Goal: Task Accomplishment & Management: Manage account settings

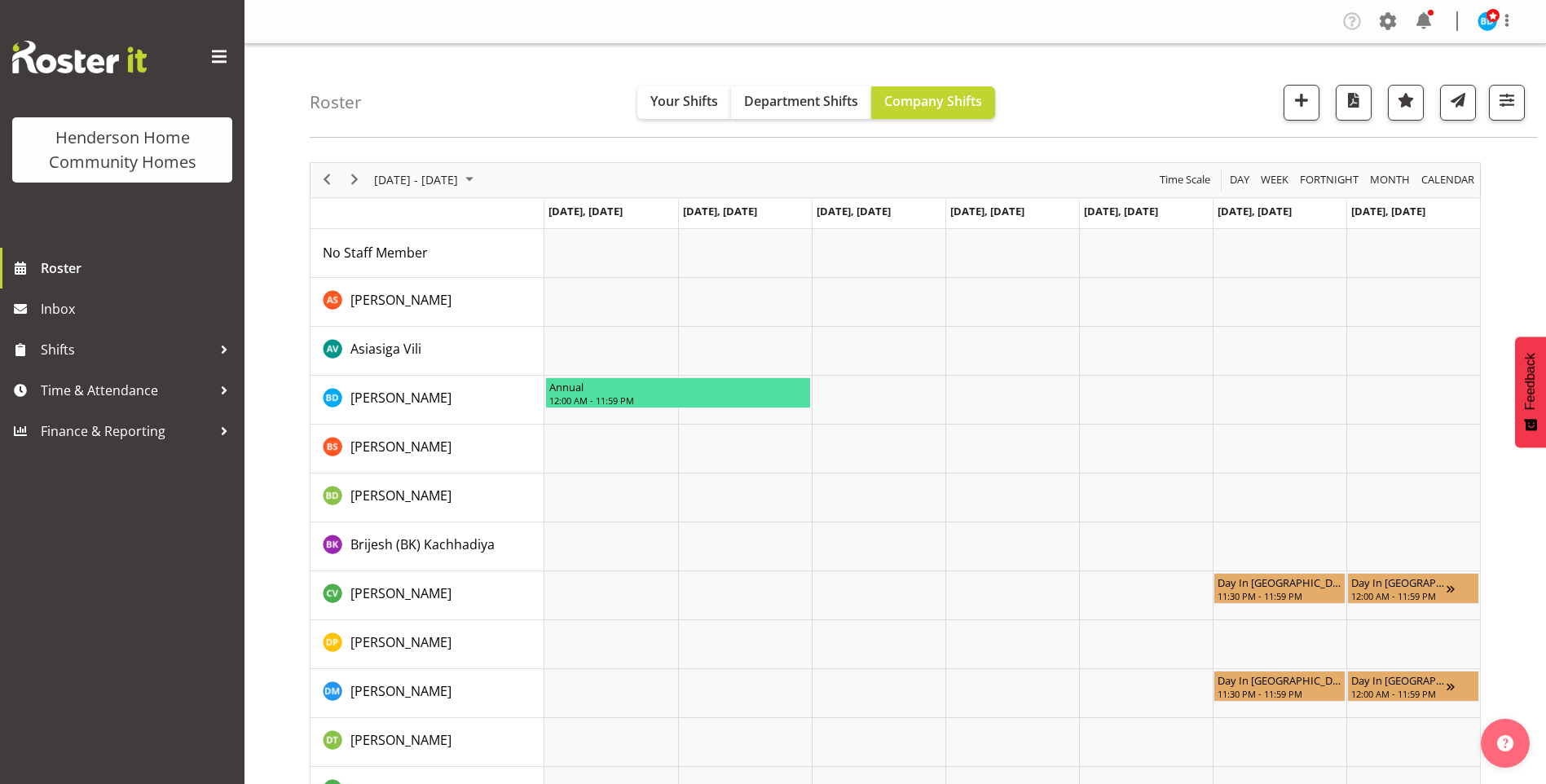
click at [1437, 20] on div "Company Settings Roles & Skills Tasks Jobs Employees Locations & Departments Ac…" at bounding box center [1434, 22] width 191 height 27
click at [1421, 22] on span at bounding box center [1423, 21] width 26 height 26
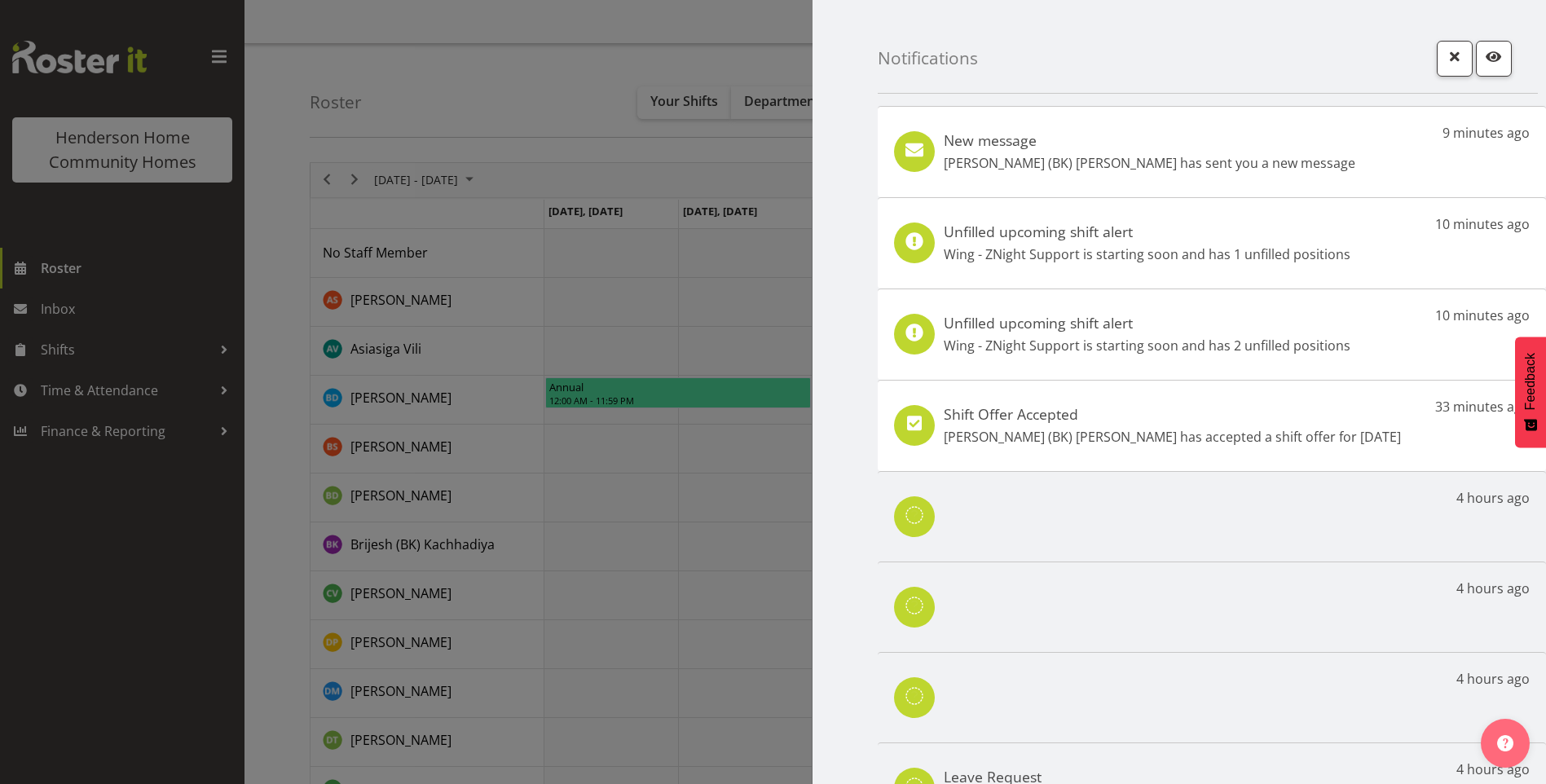
click at [1294, 170] on div "New message [PERSON_NAME] (BK) [PERSON_NAME] has sent you a new message 9 minut…" at bounding box center [1212, 152] width 668 height 92
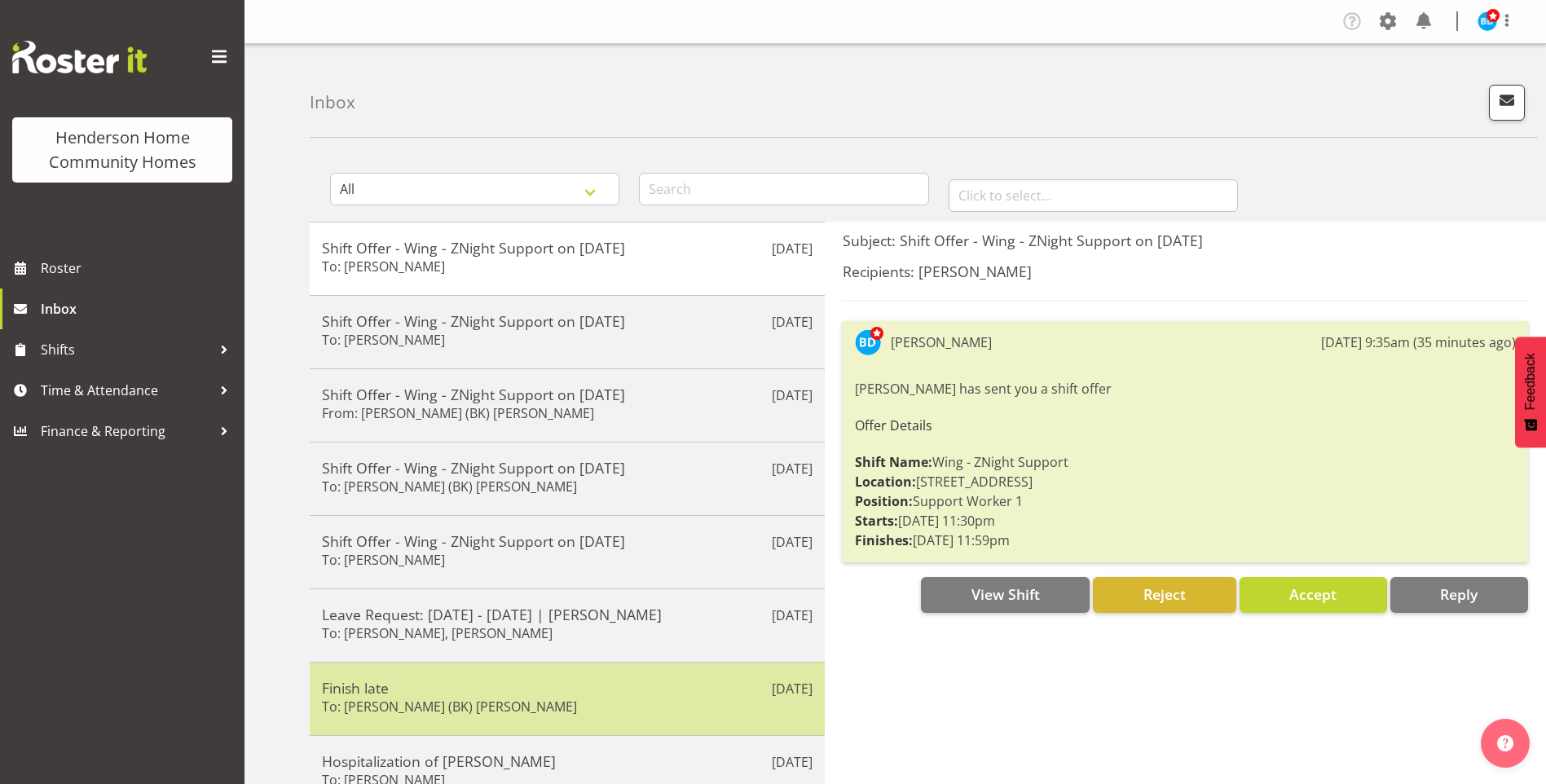
click at [454, 680] on h5 "Finish late" at bounding box center [567, 687] width 490 height 18
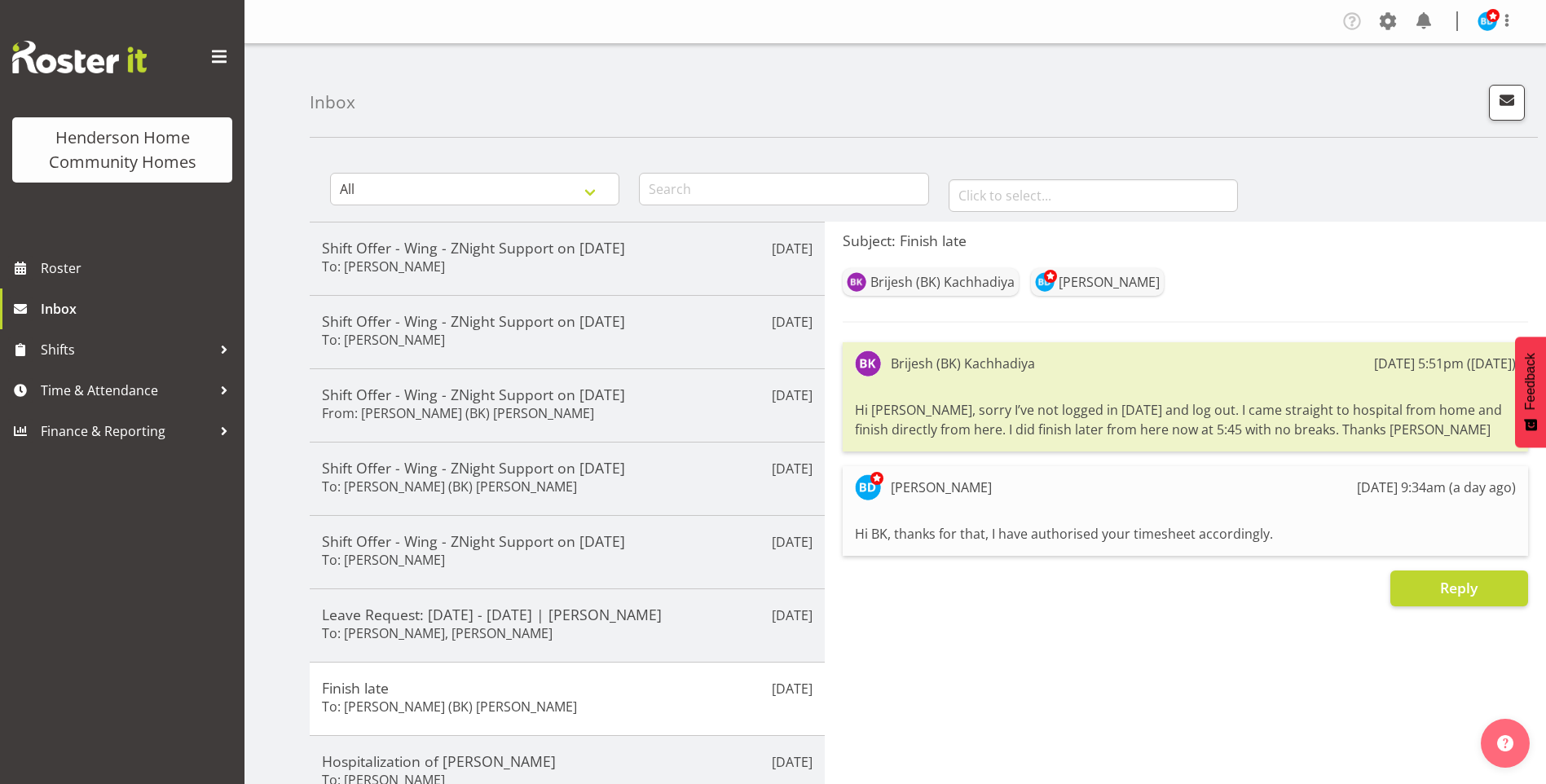
click at [1107, 484] on div "Barbara Dunlop 17th Sep 9:34am (a day ago)" at bounding box center [1186, 486] width 661 height 26
drag, startPoint x: 910, startPoint y: 528, endPoint x: 891, endPoint y: 523, distance: 19.6
click at [908, 526] on div "Hi BK, thanks for that, I have authorised your timesheet accordingly." at bounding box center [1186, 533] width 661 height 28
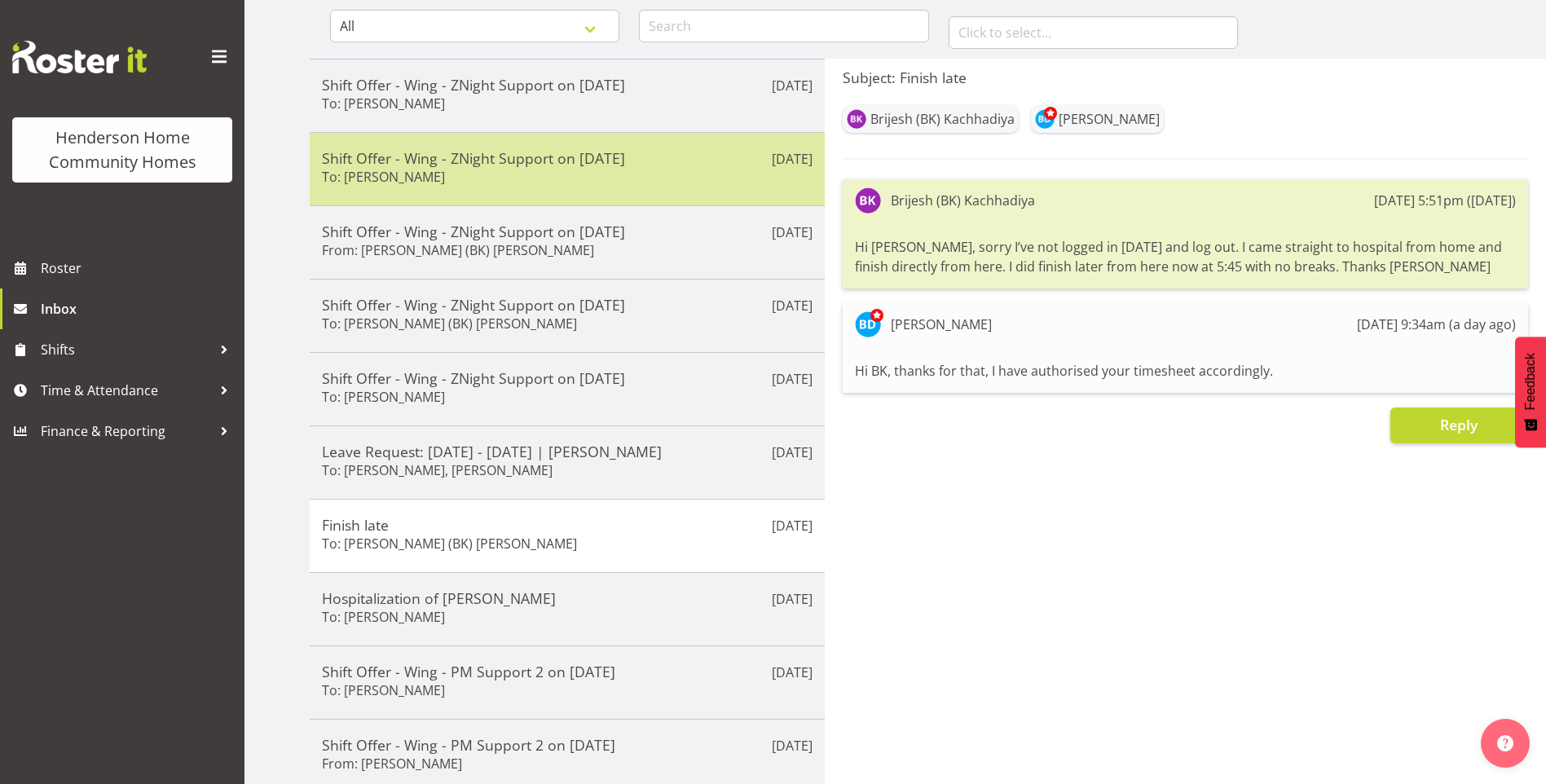
scroll to position [81, 0]
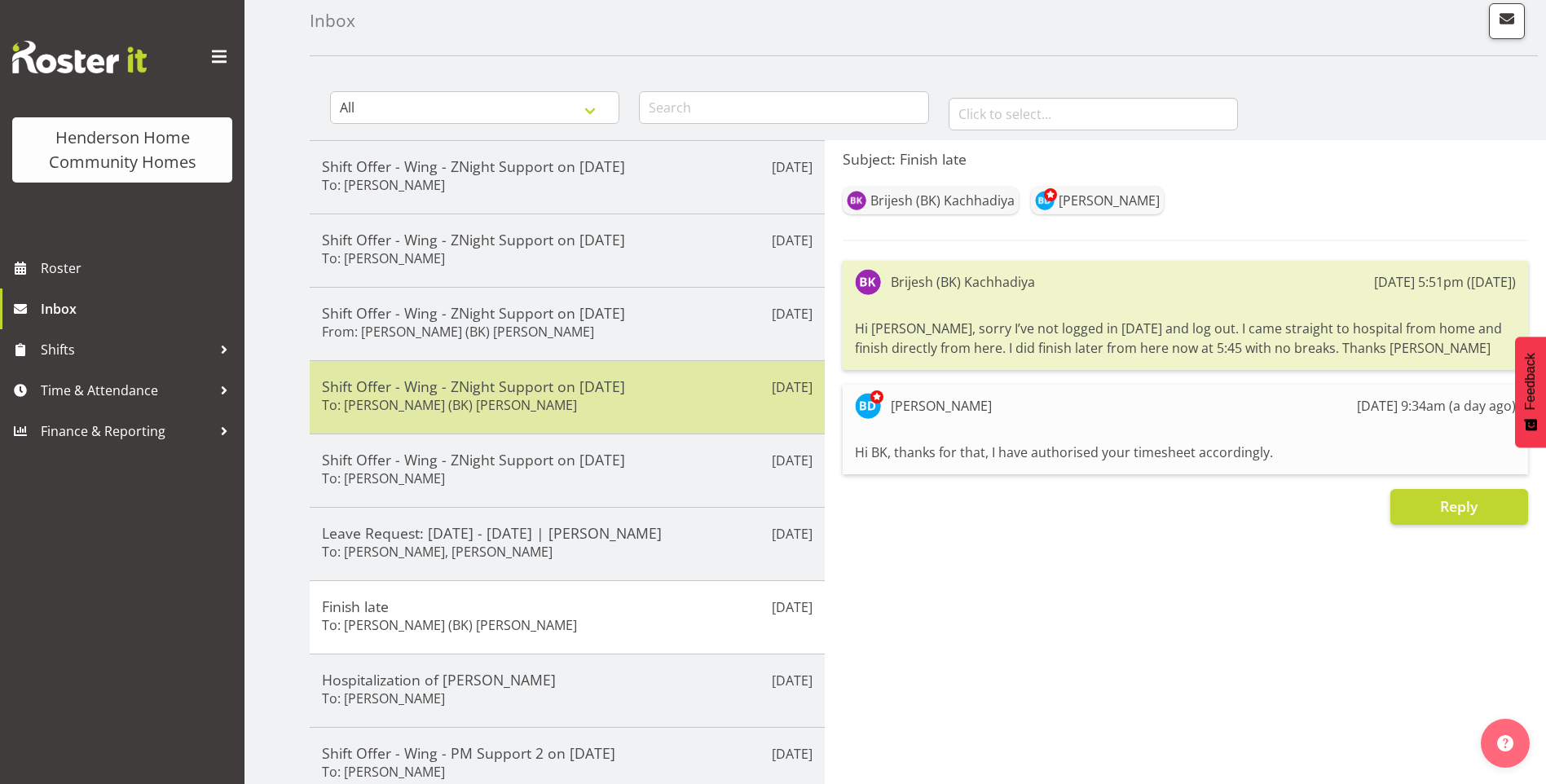
click at [533, 405] on div "Shift Offer - Wing - ZNight Support on 18/09/25 To: Brijesh (BK) Kachhadiya" at bounding box center [567, 397] width 490 height 40
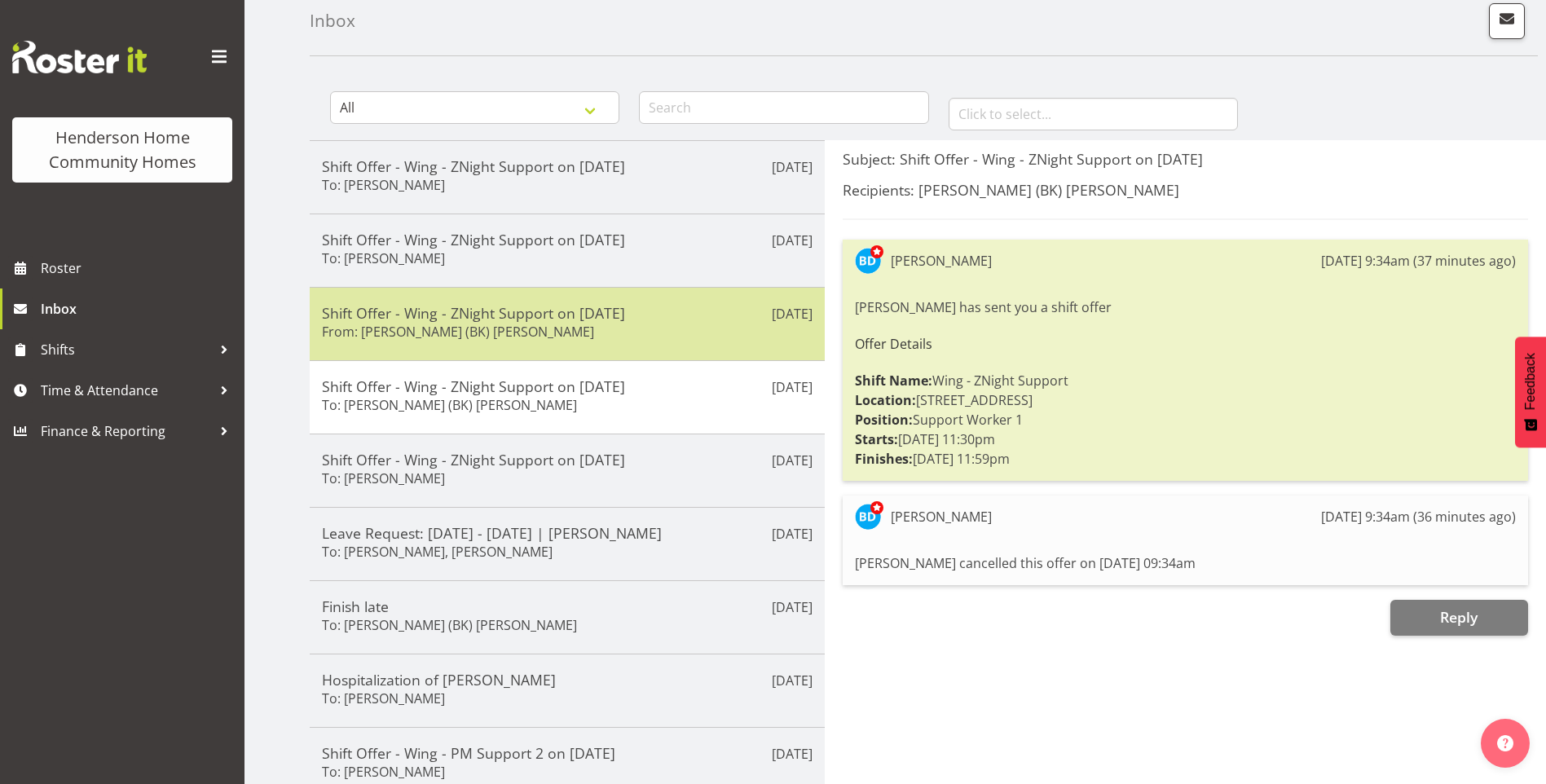
click at [520, 327] on div "Shift Offer - Wing - ZNight Support on 18/09/25 From: Brijesh (BK) Kachhadiya" at bounding box center [567, 324] width 490 height 40
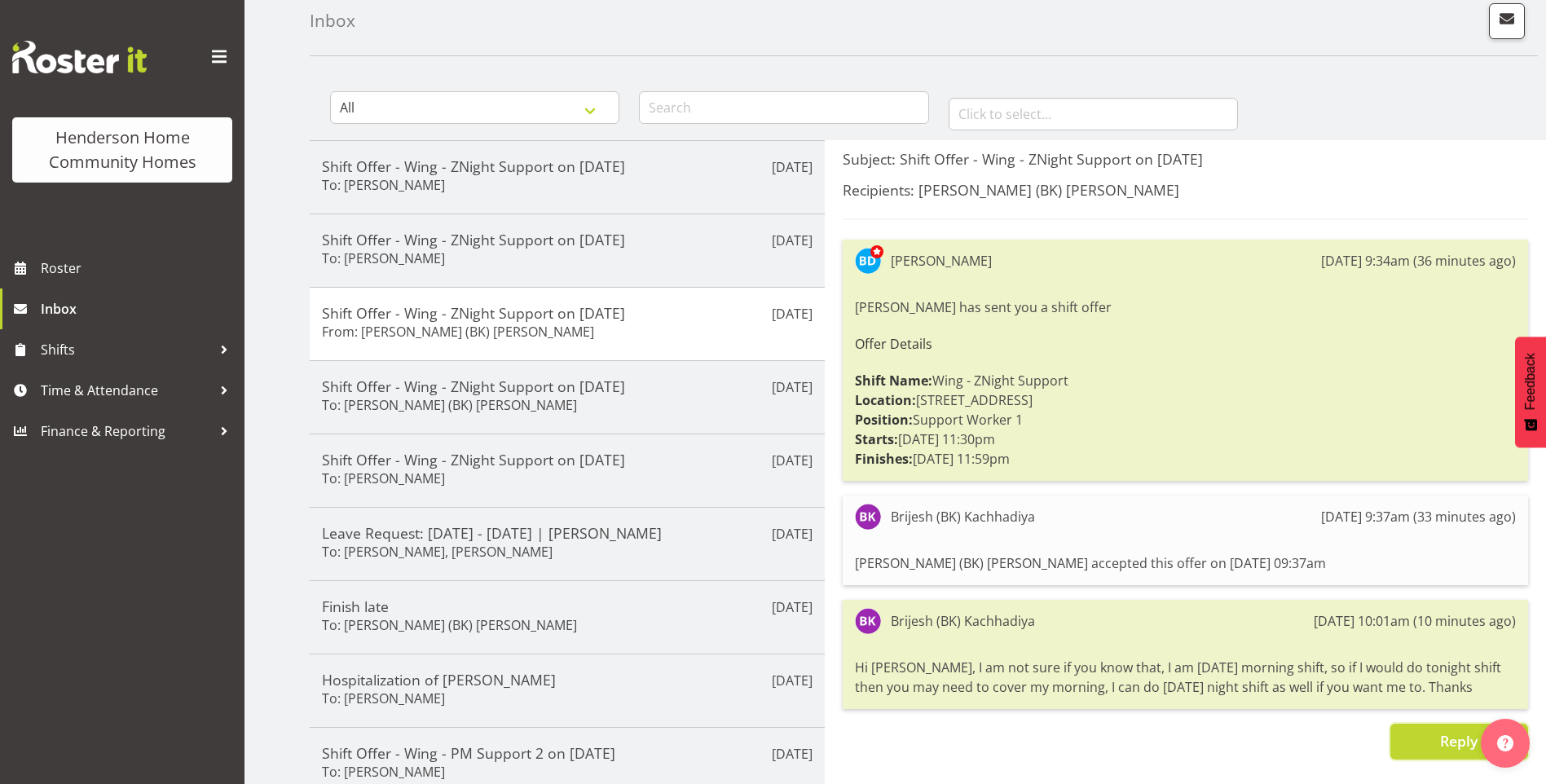
click at [1446, 735] on span "Reply" at bounding box center [1458, 740] width 37 height 19
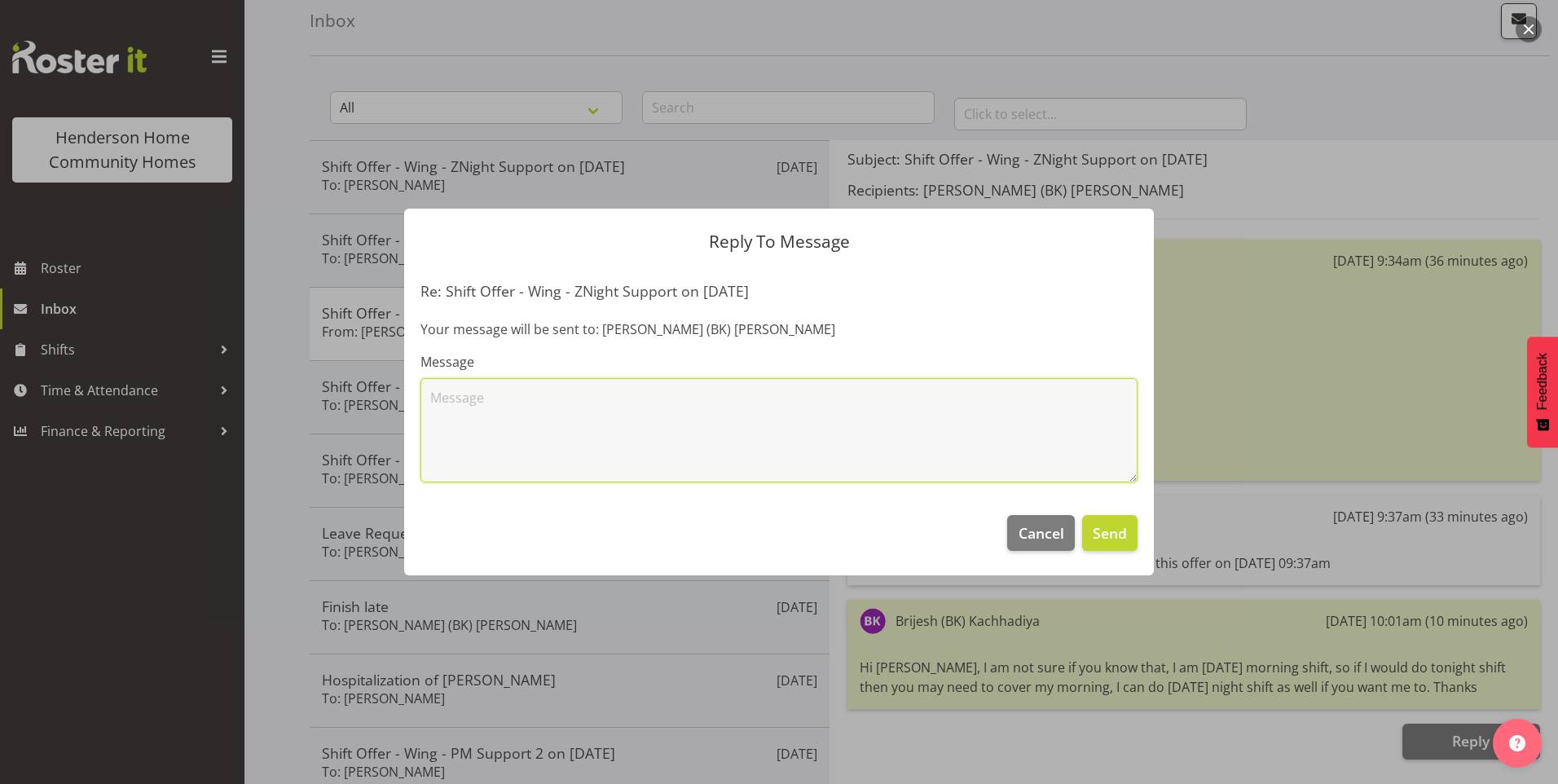
click at [637, 420] on textarea at bounding box center [779, 430] width 717 height 104
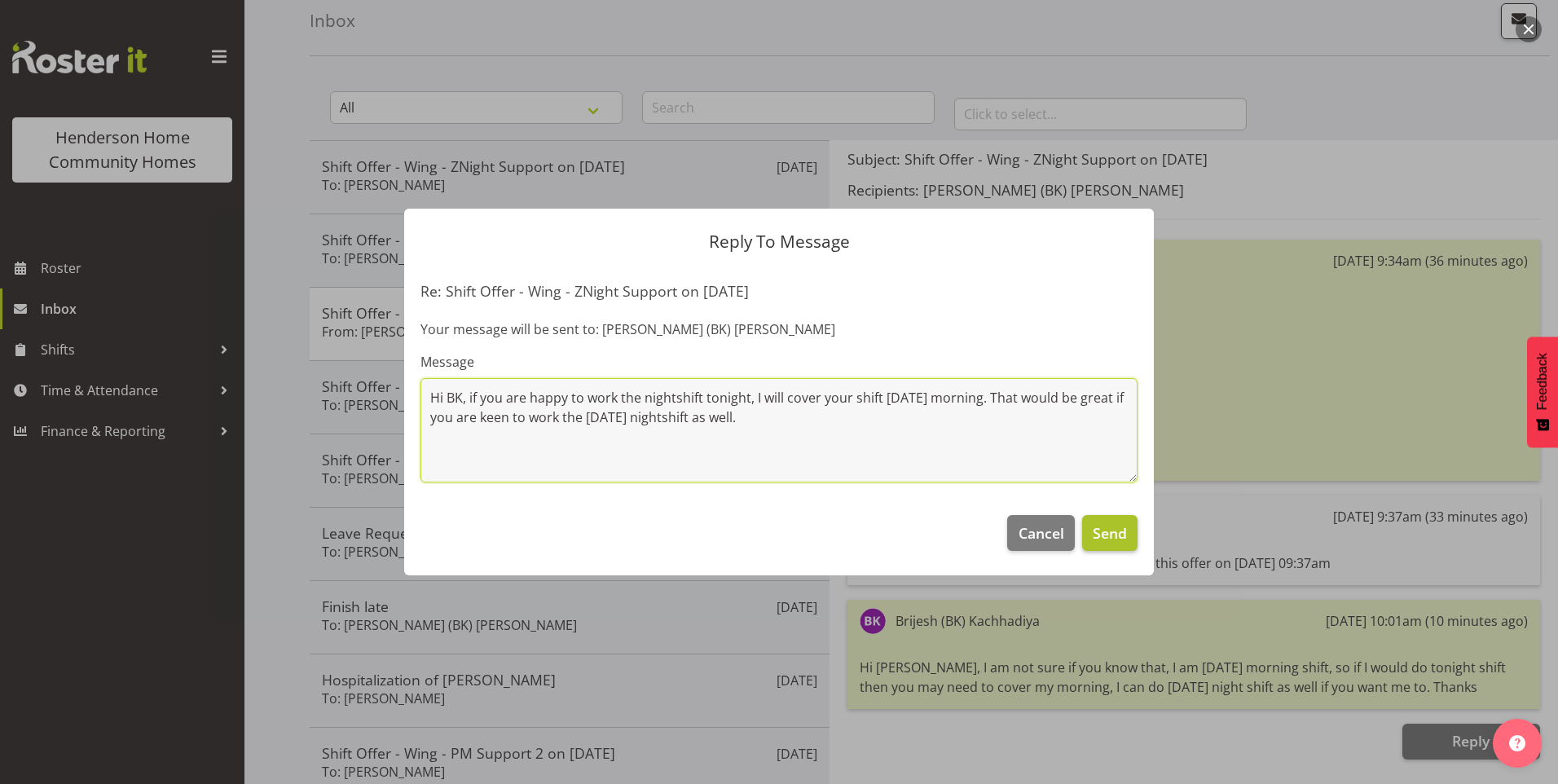
type textarea "Hi BK, if you are happy to work the nightshift tonight, I will cover your shift…"
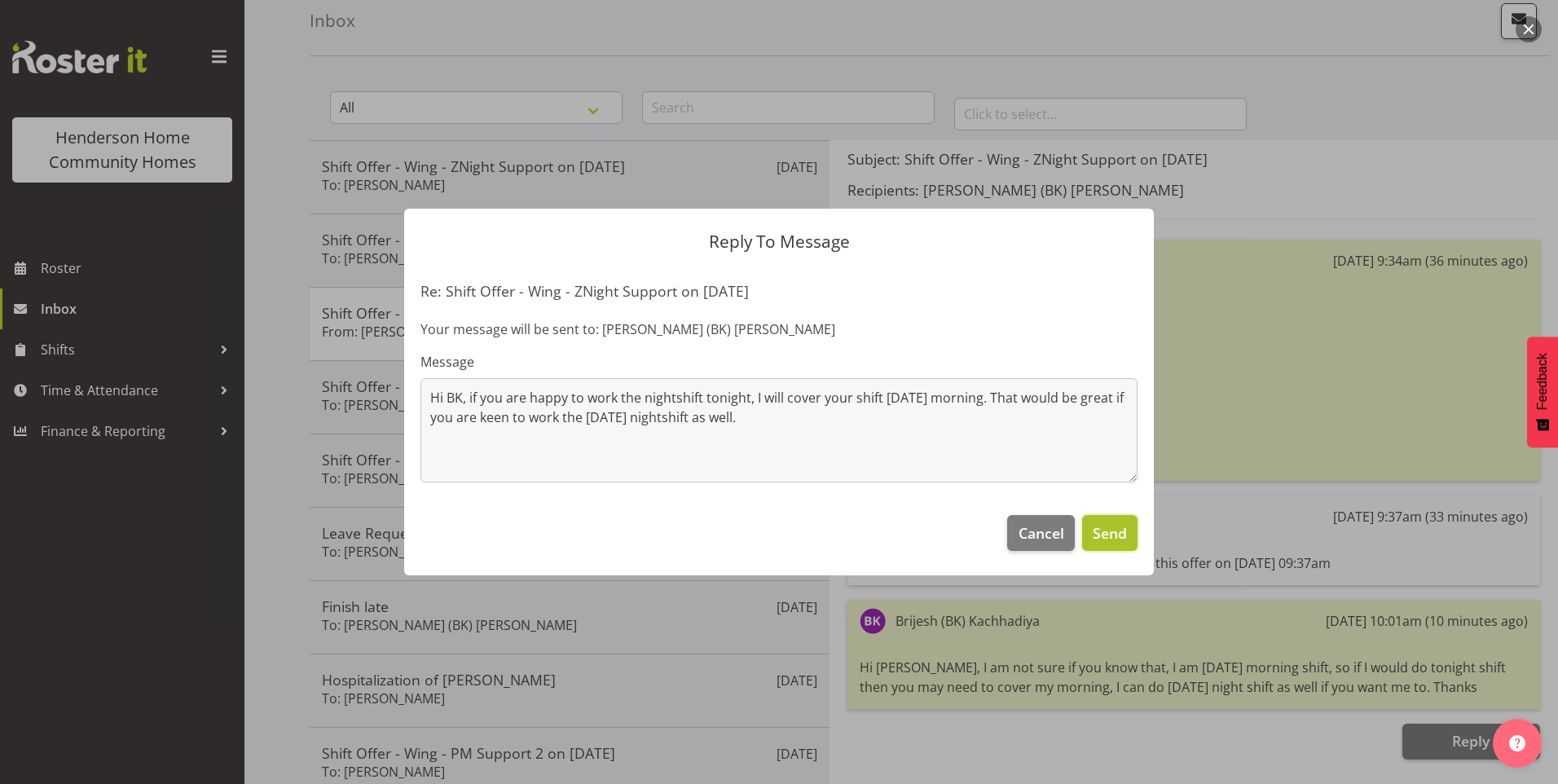
click at [1111, 535] on span "Send" at bounding box center [1110, 533] width 34 height 21
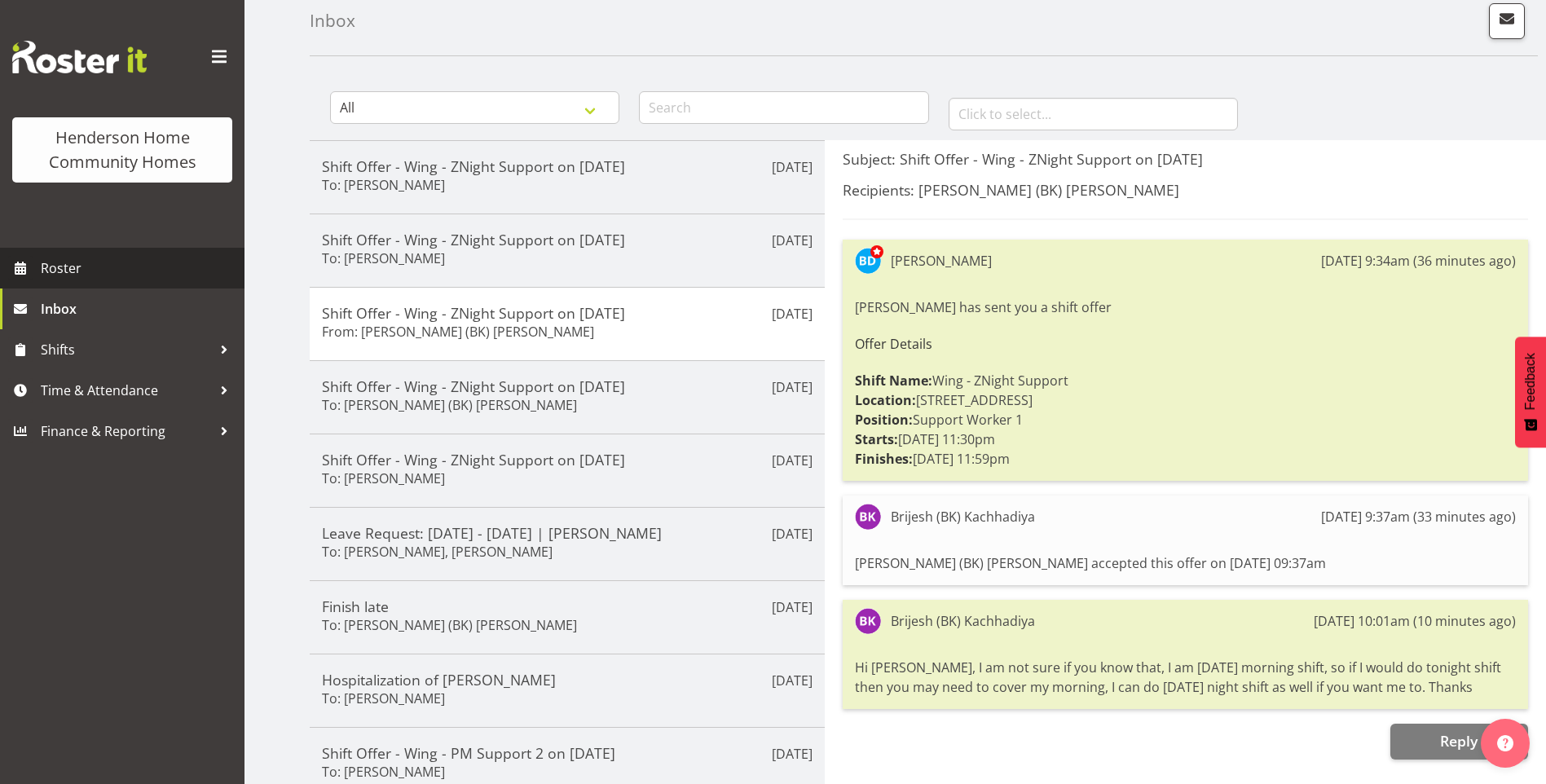
click at [106, 273] on span "Roster" at bounding box center [139, 268] width 196 height 25
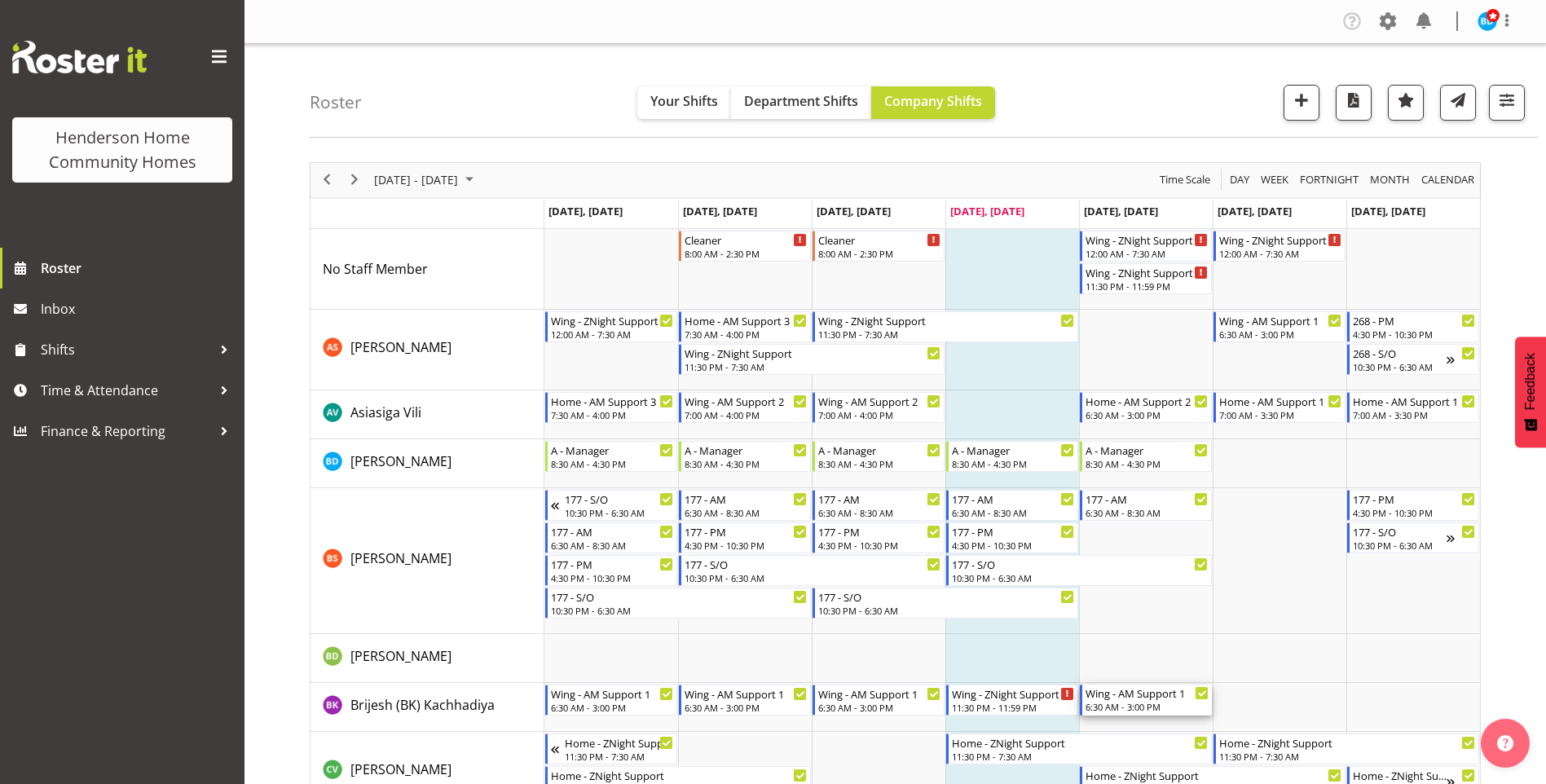
click at [1133, 704] on div "6:30 AM - 3:00 PM" at bounding box center [1147, 707] width 123 height 13
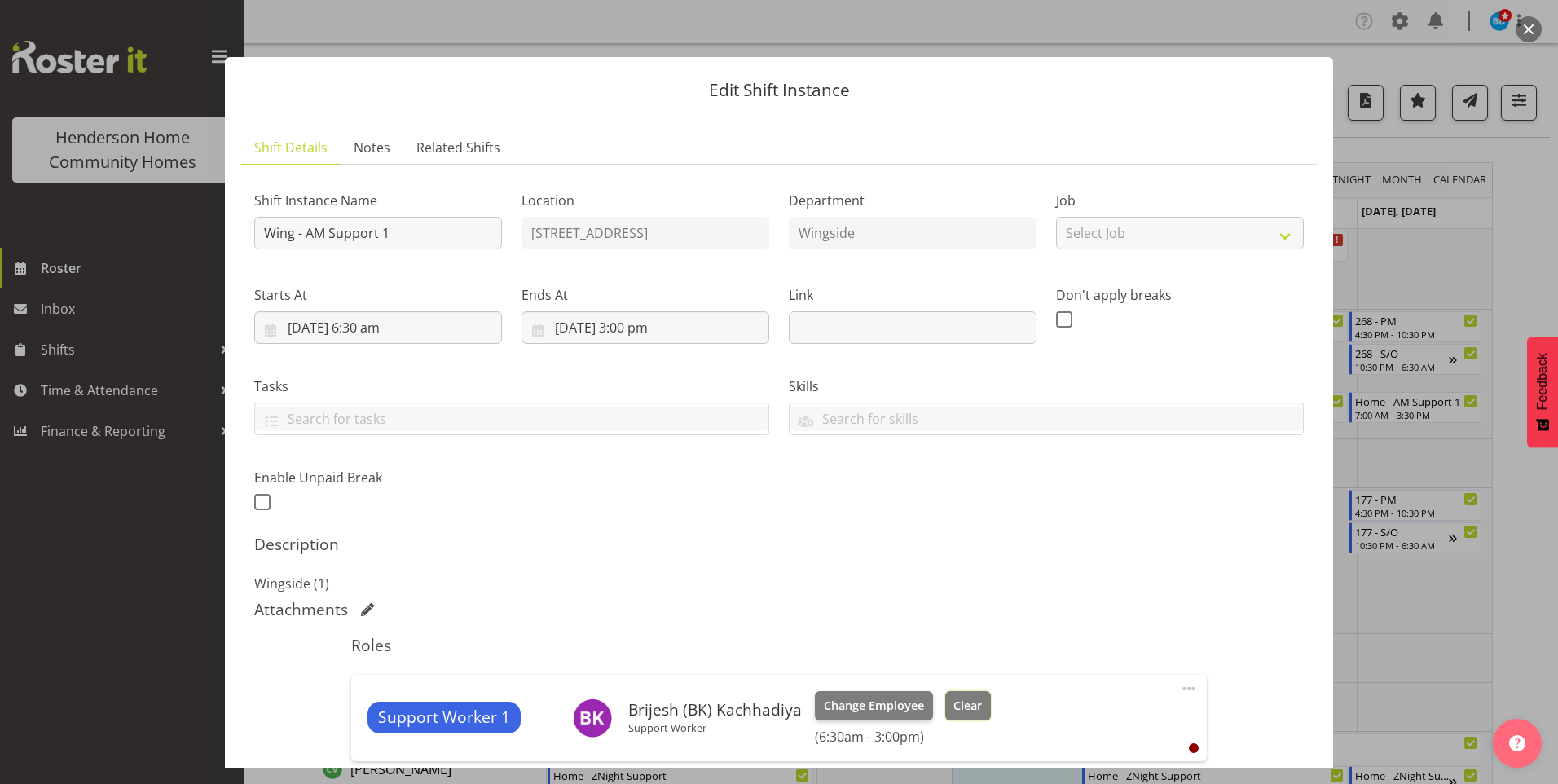
click at [973, 711] on span "Clear" at bounding box center [968, 705] width 29 height 18
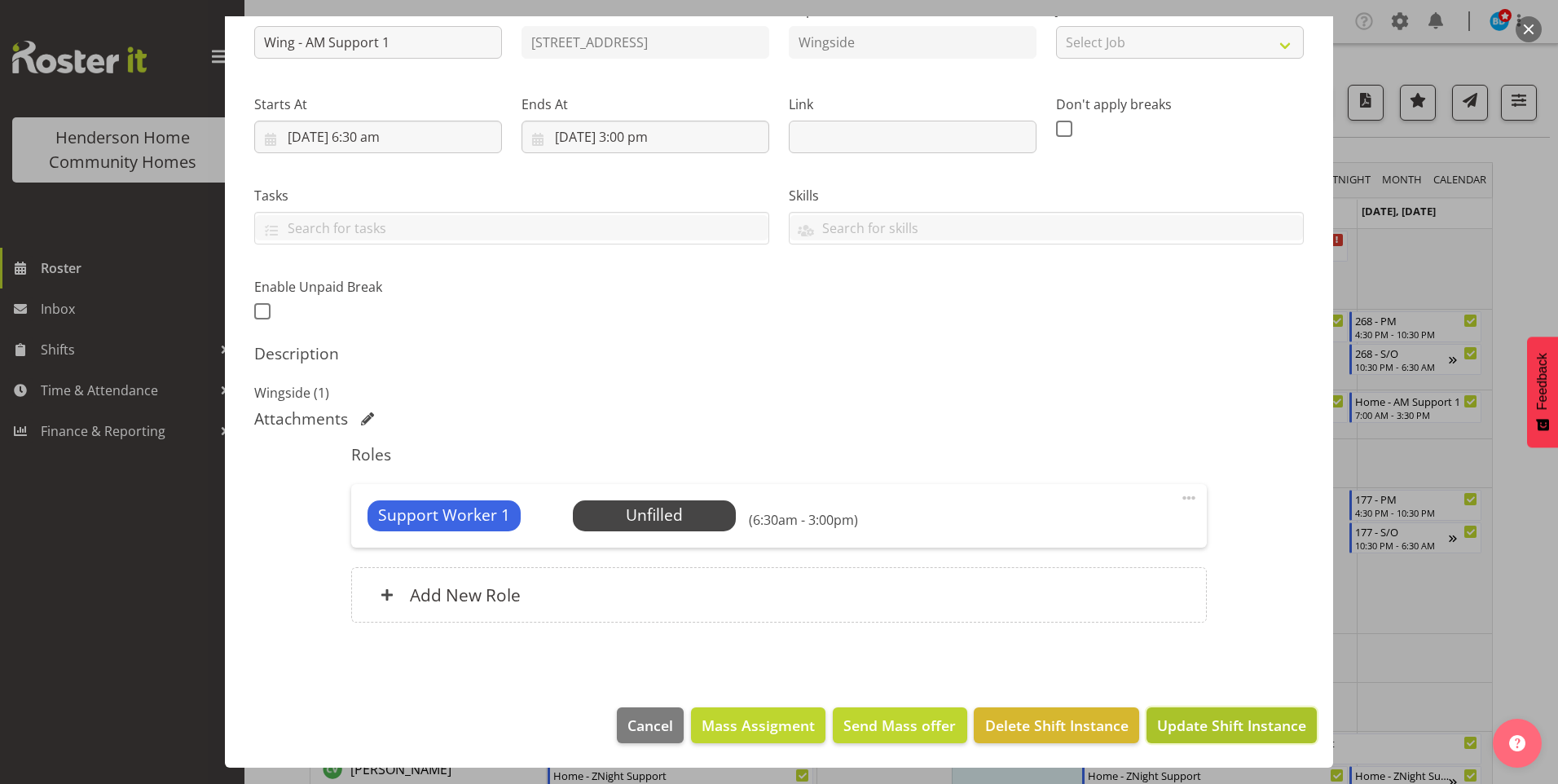
drag, startPoint x: 1227, startPoint y: 727, endPoint x: 1211, endPoint y: 722, distance: 16.8
click at [1226, 727] on span "Update Shift Instance" at bounding box center [1231, 725] width 149 height 21
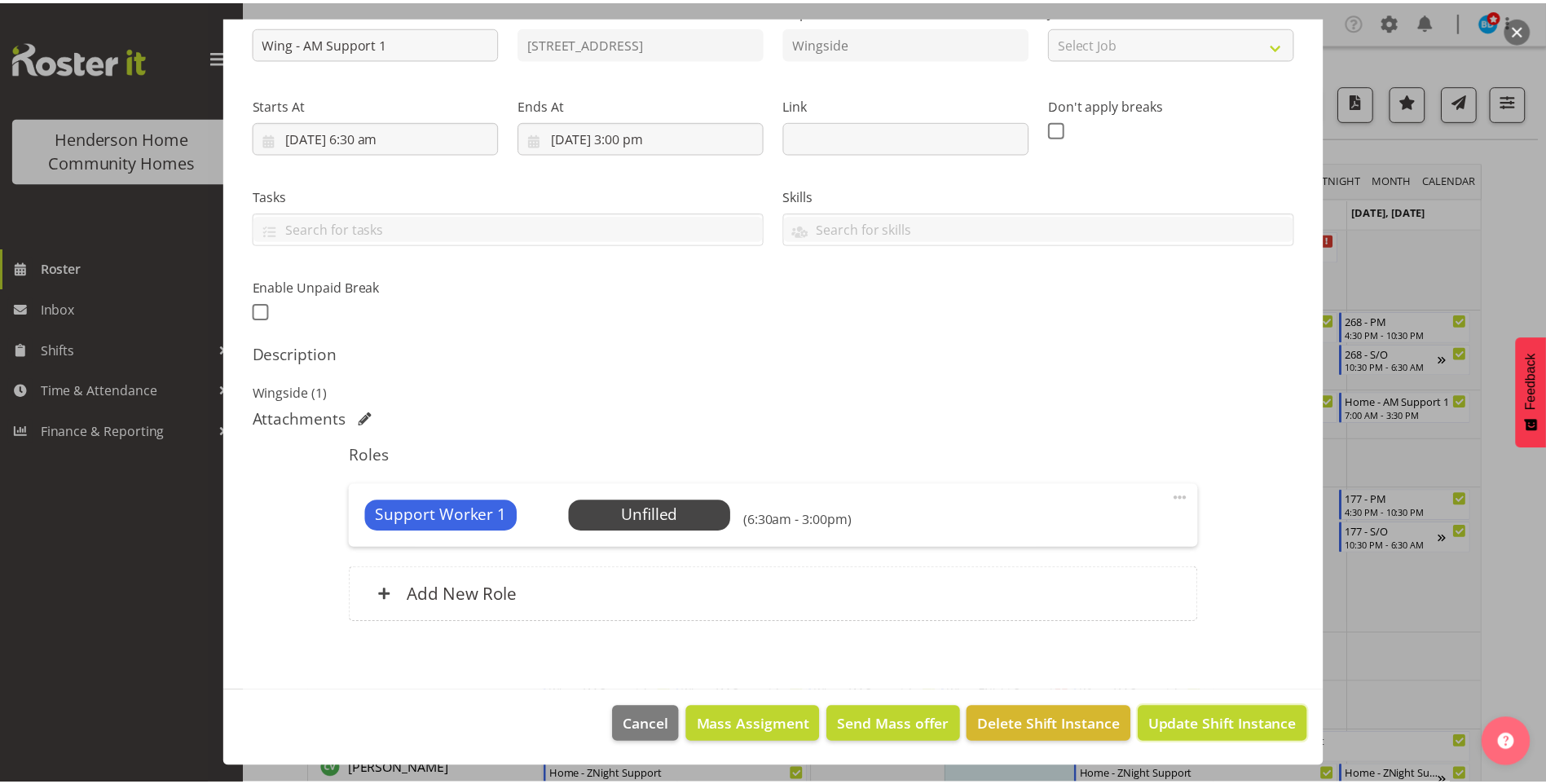
scroll to position [125, 0]
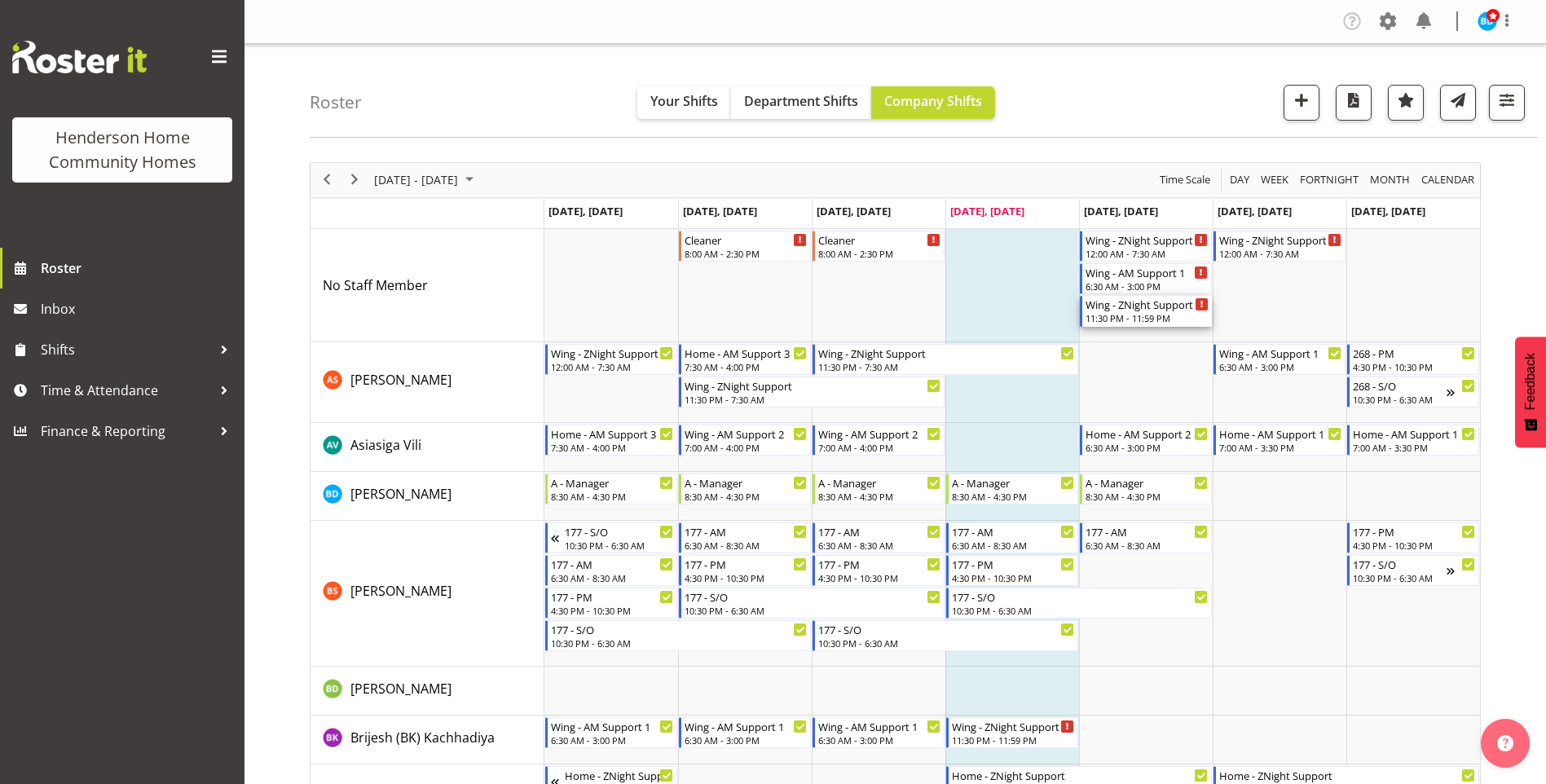
click at [1126, 312] on div "Wing - ZNight Support 11:30 PM - 11:59 PM" at bounding box center [1147, 311] width 123 height 31
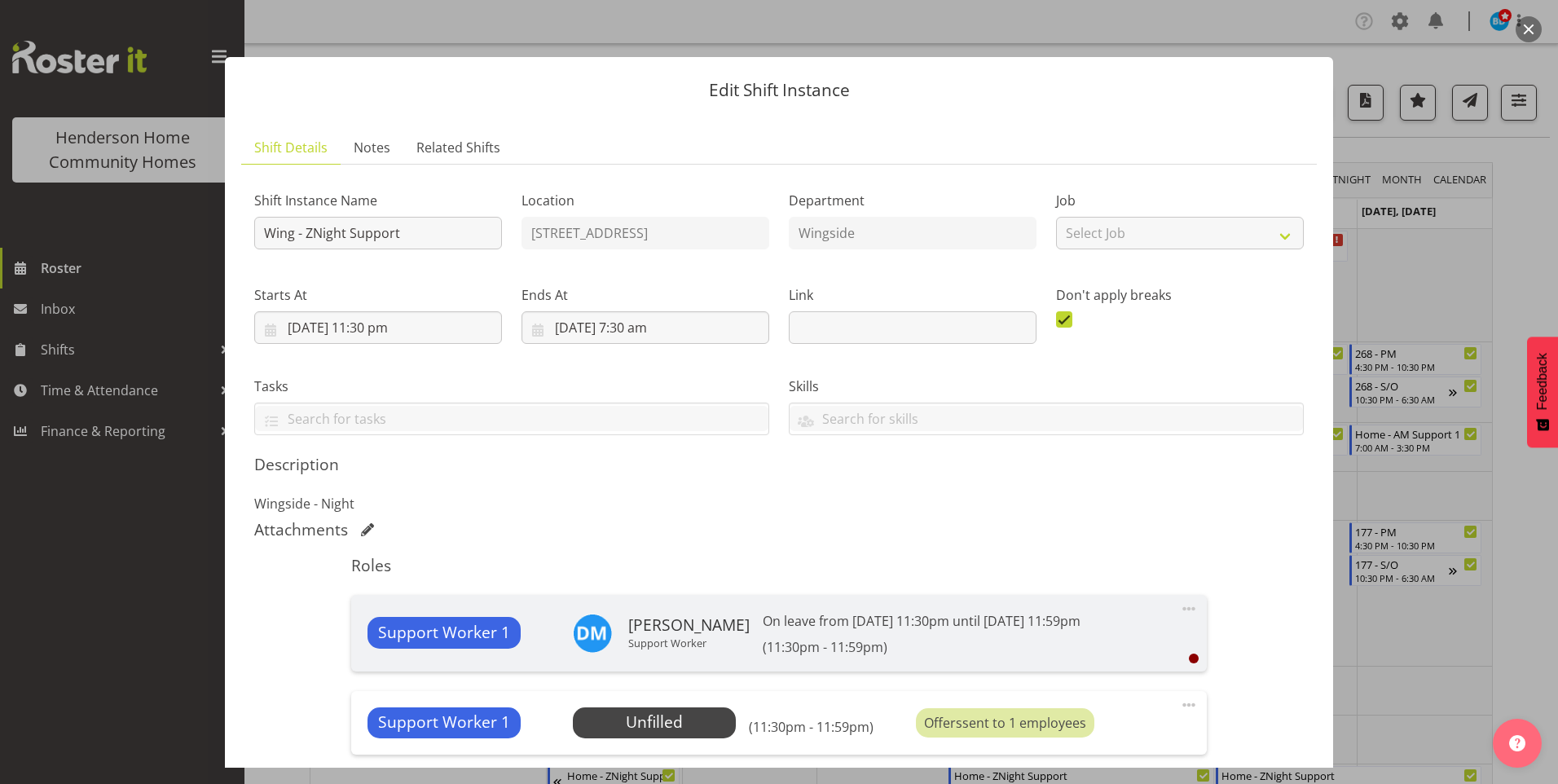
click at [174, 583] on div at bounding box center [779, 392] width 1558 height 784
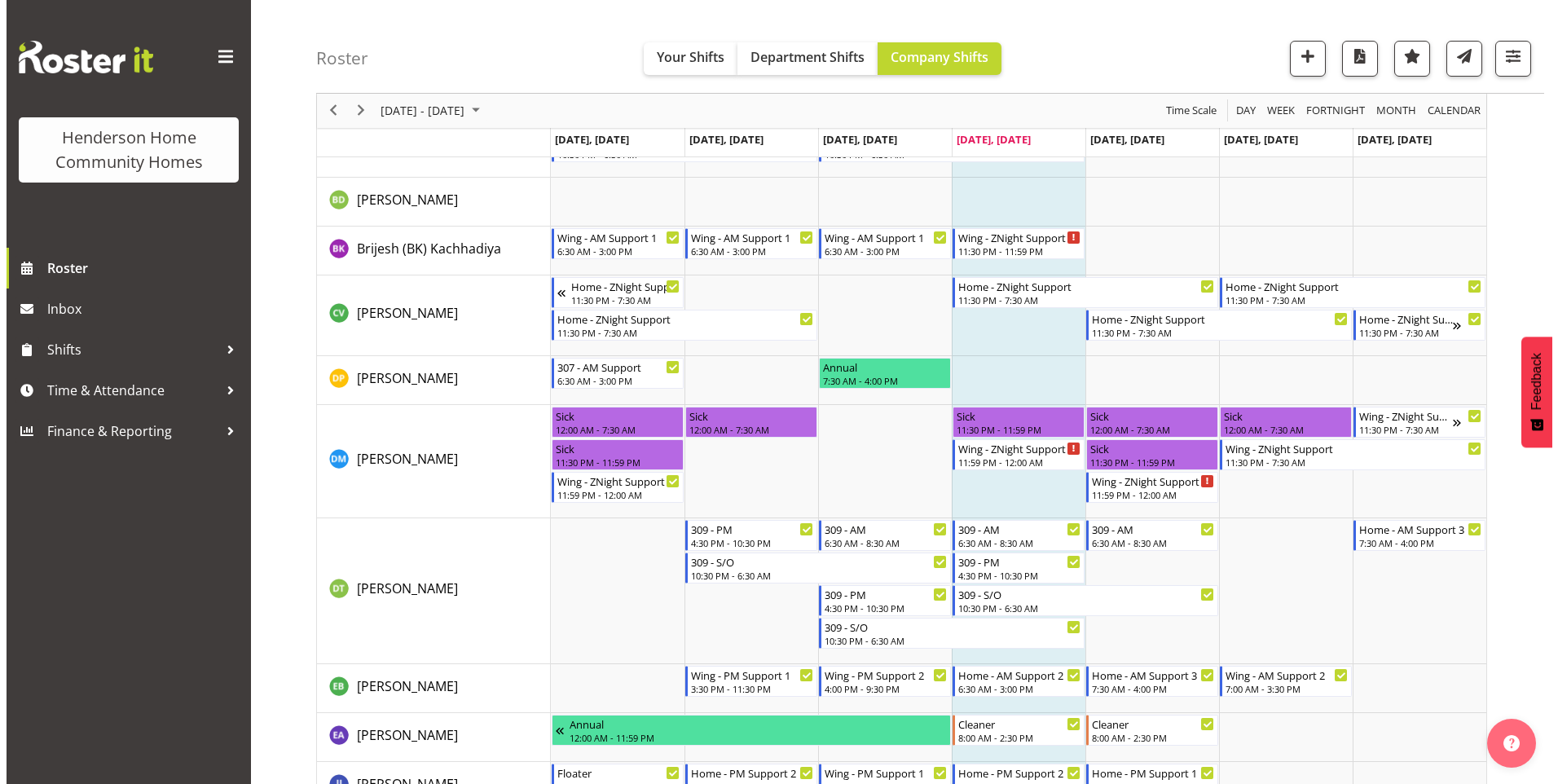
scroll to position [651, 0]
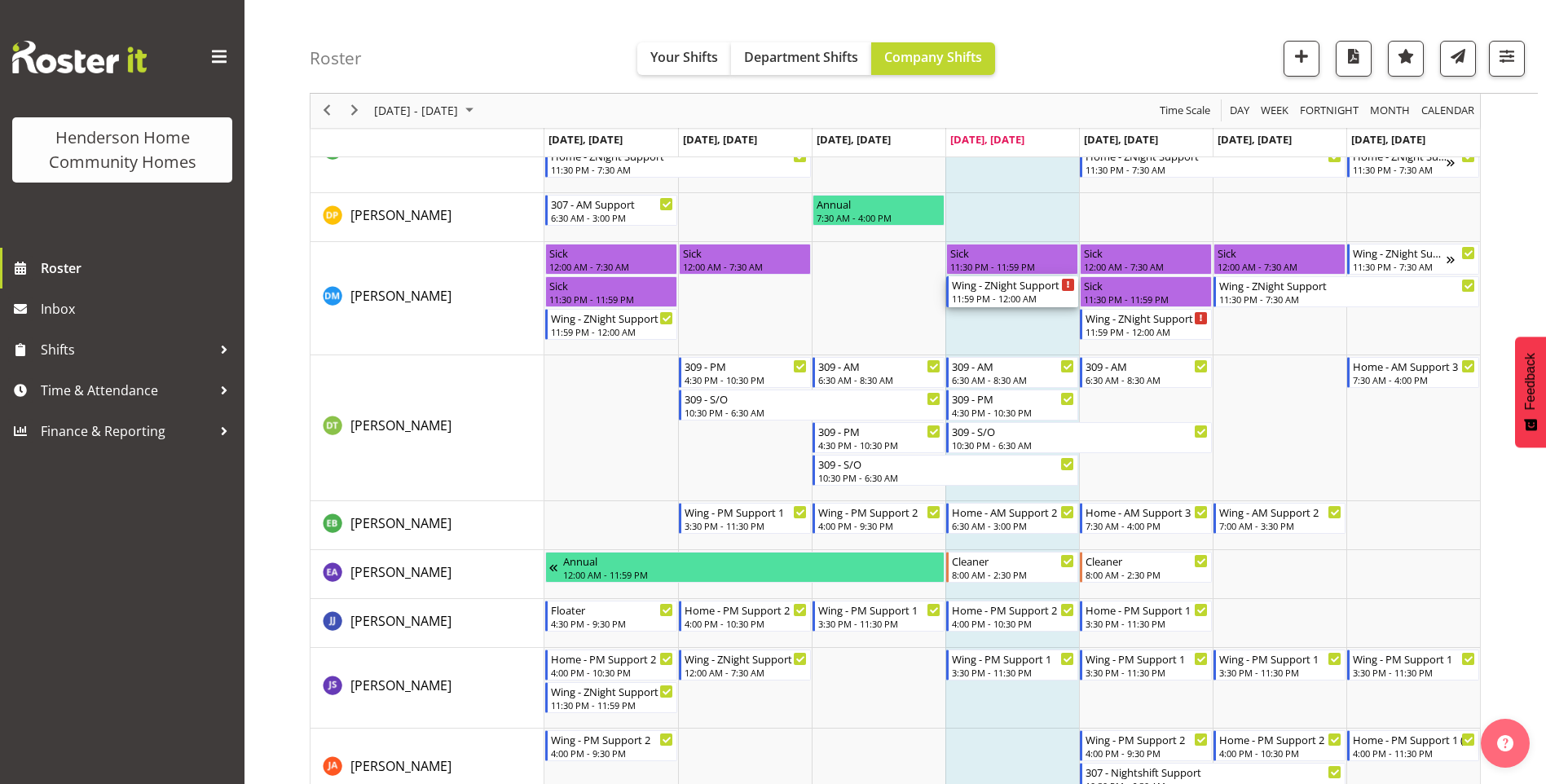
click at [1041, 293] on div "11:59 PM - 12:00 AM" at bounding box center [1013, 298] width 123 height 13
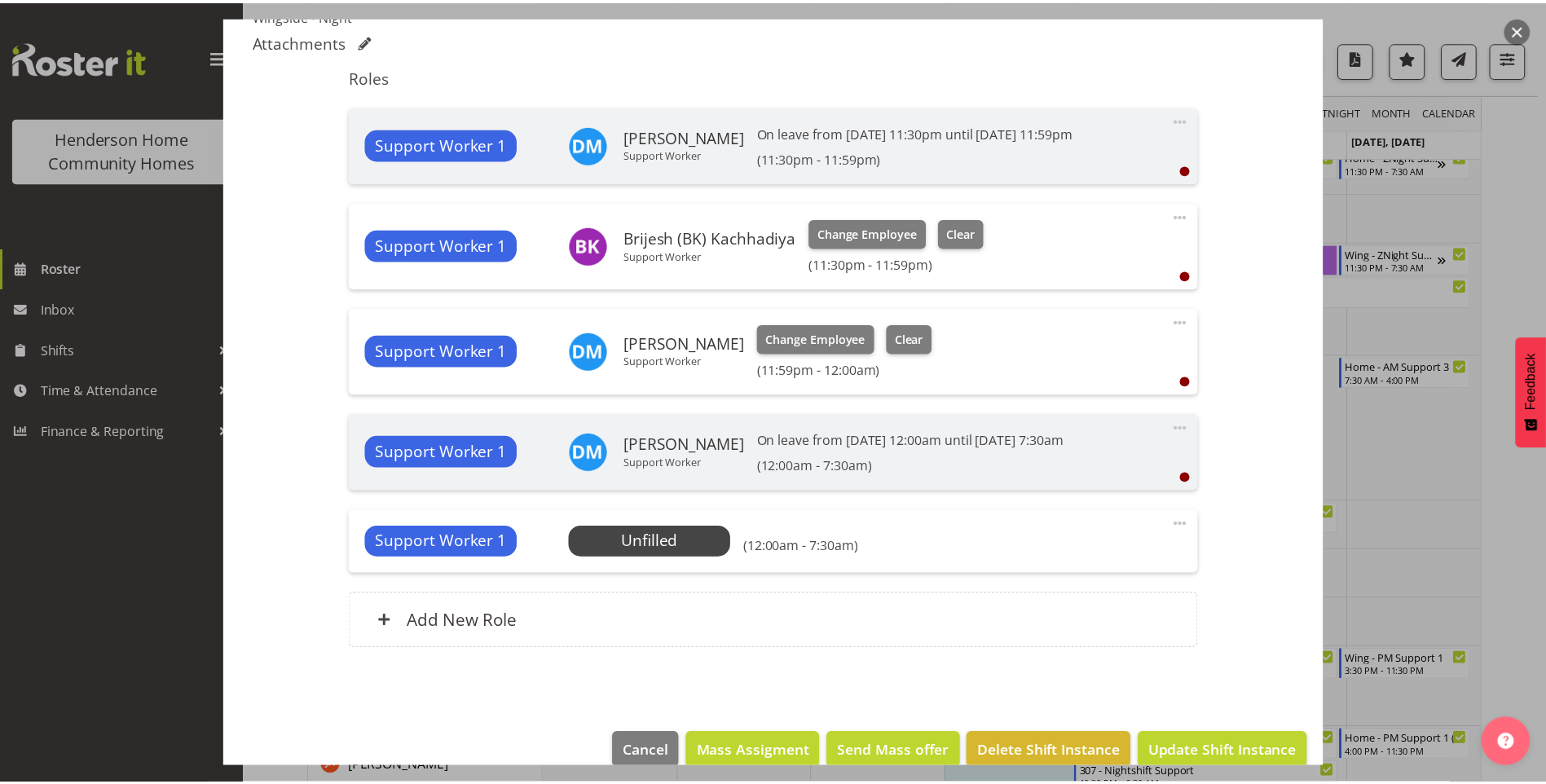
scroll to position [515, 0]
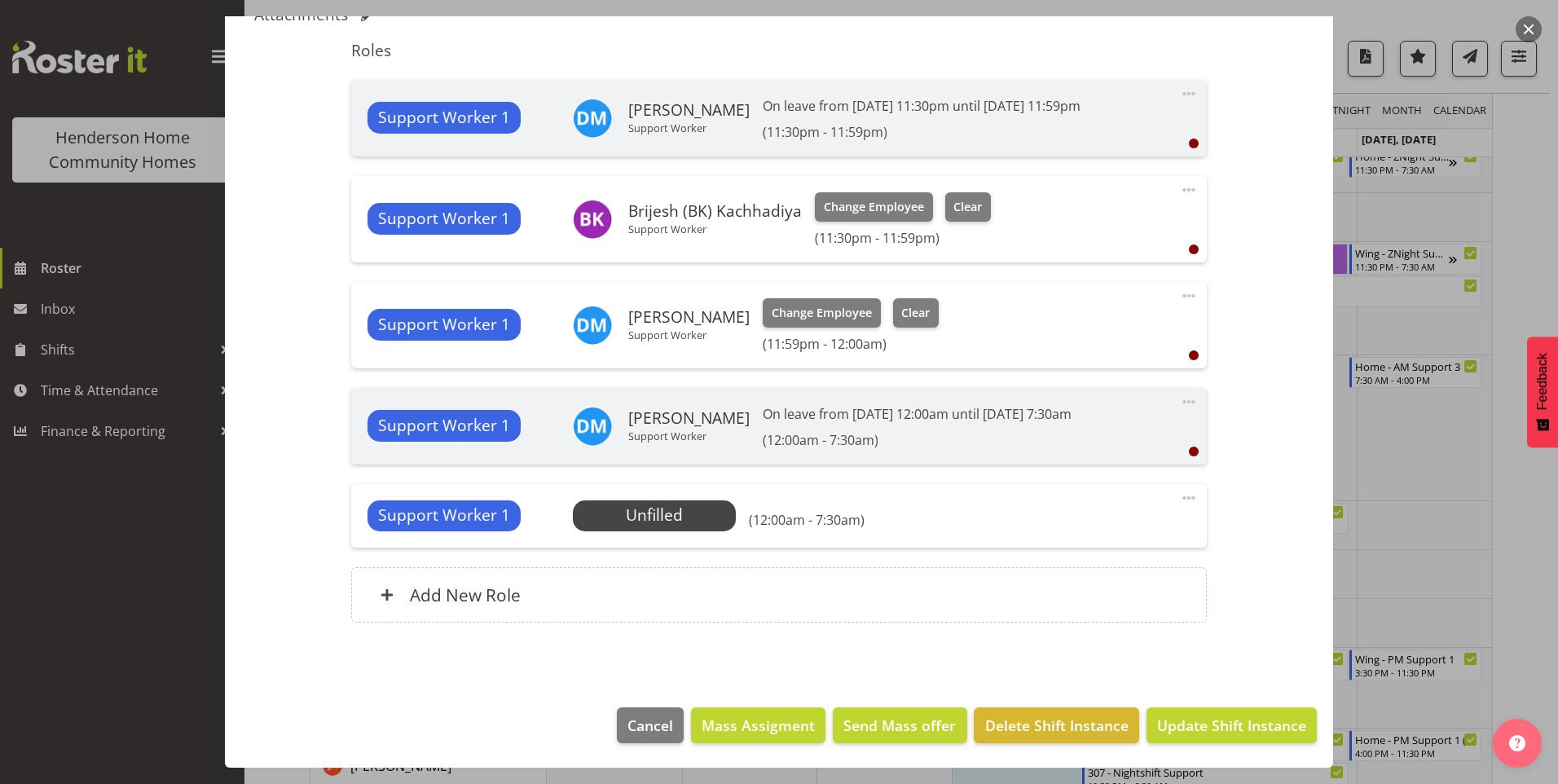
click at [136, 646] on div at bounding box center [779, 392] width 1558 height 784
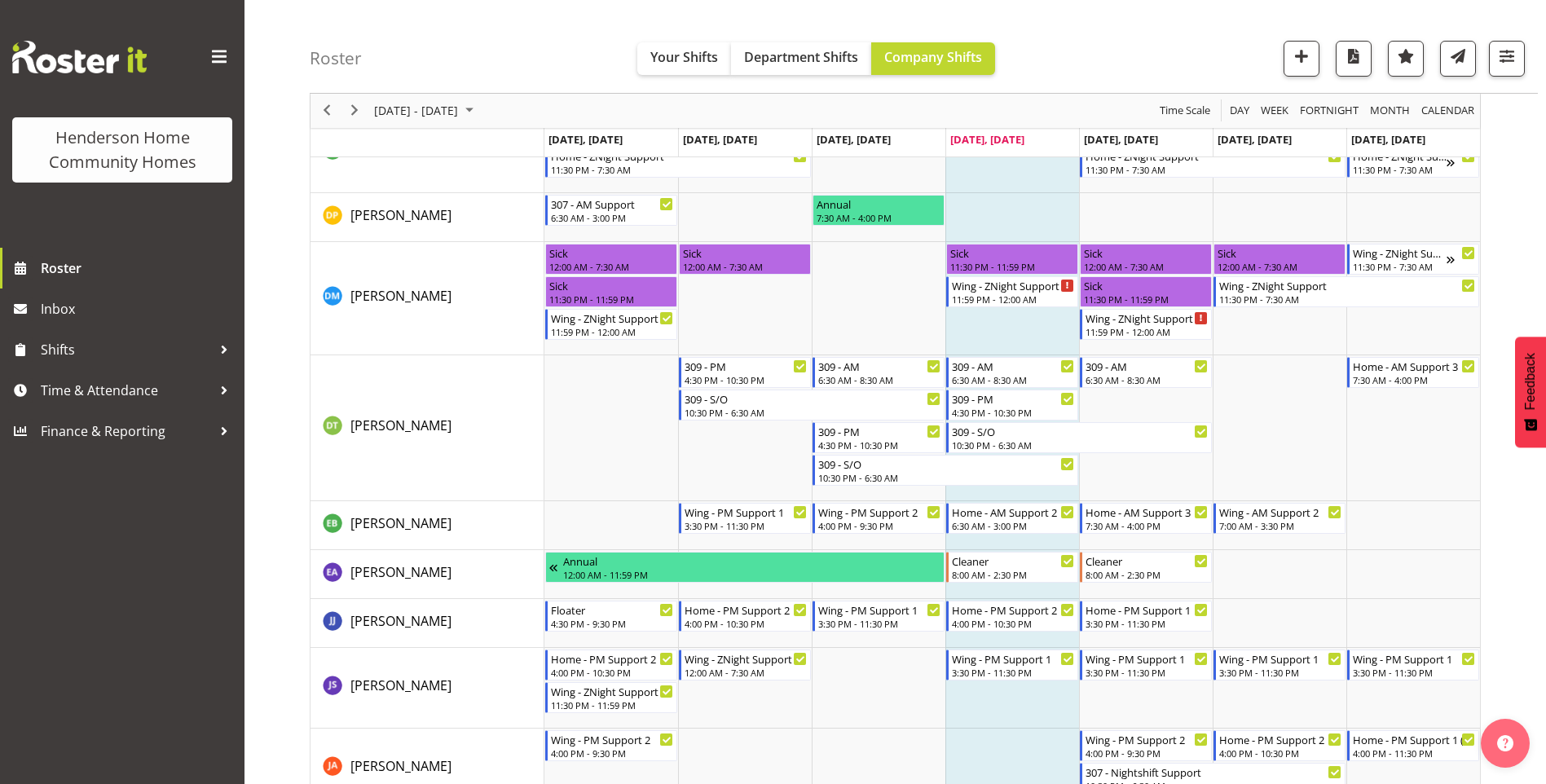
click at [136, 644] on div "Henderson Home Community Homes Roster Inbox Shifts Time & Attendance Finance & …" at bounding box center [122, 392] width 245 height 784
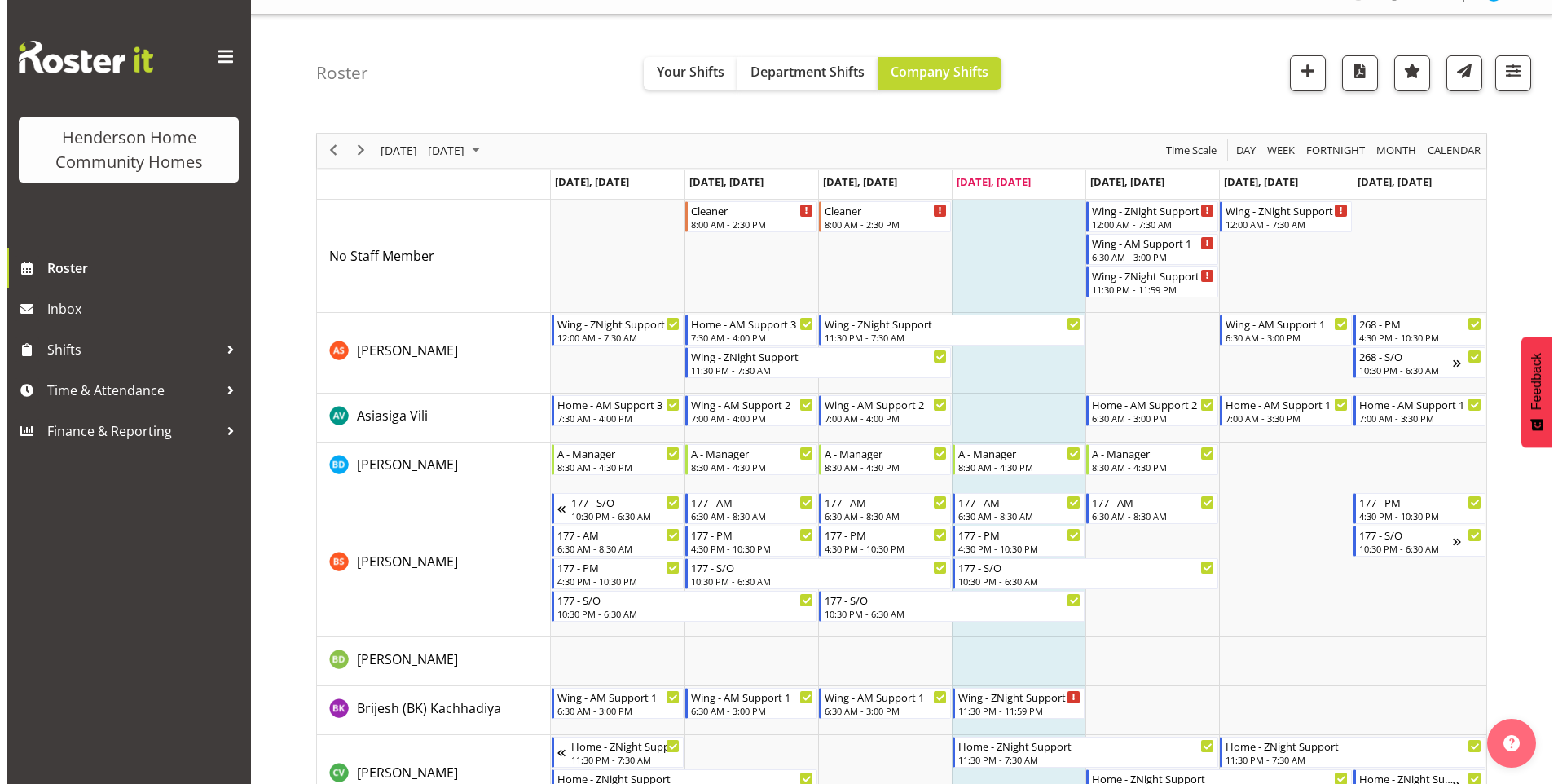
scroll to position [0, 0]
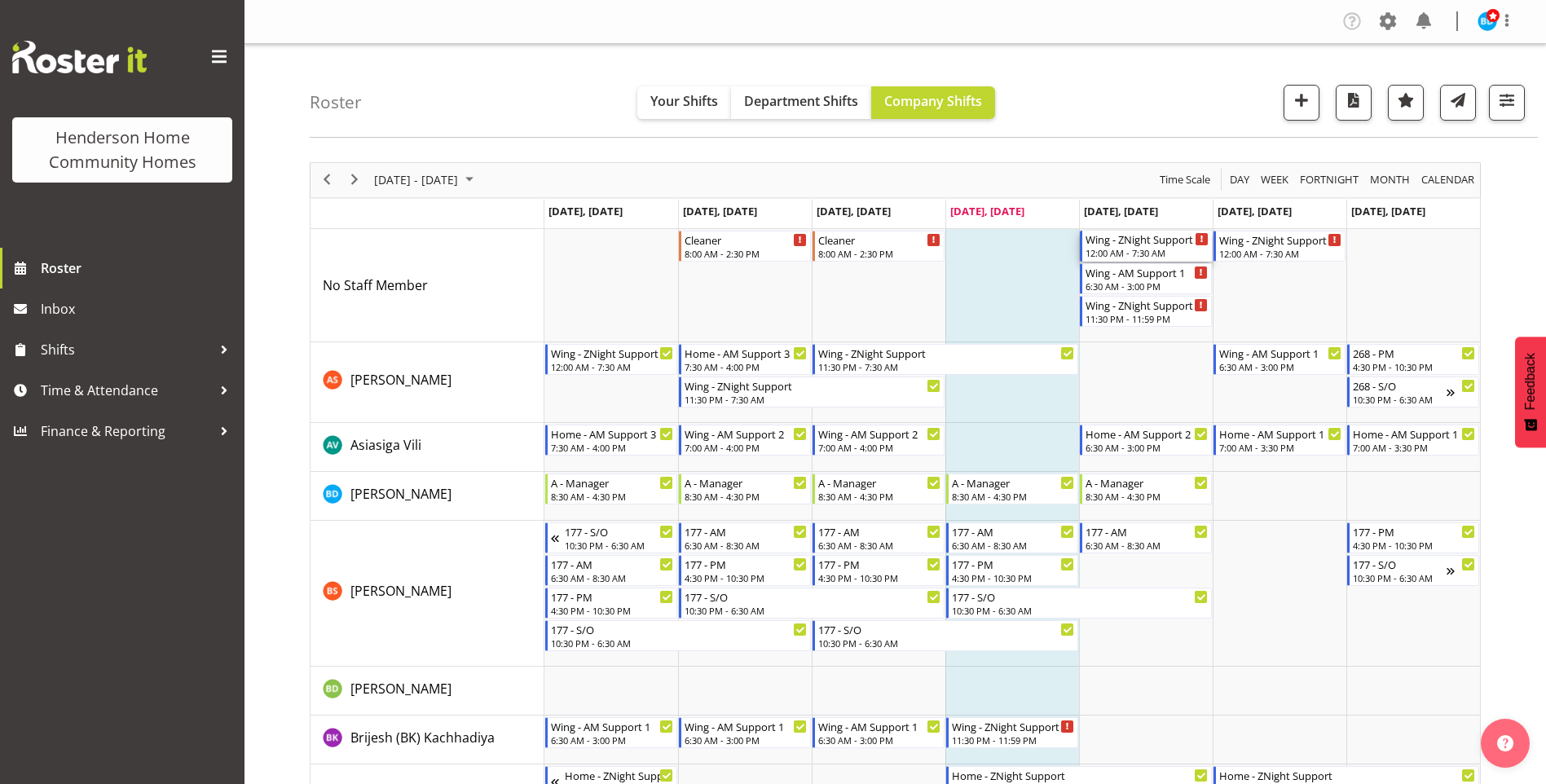
click at [1126, 249] on div "12:00 AM - 7:30 AM" at bounding box center [1147, 253] width 123 height 13
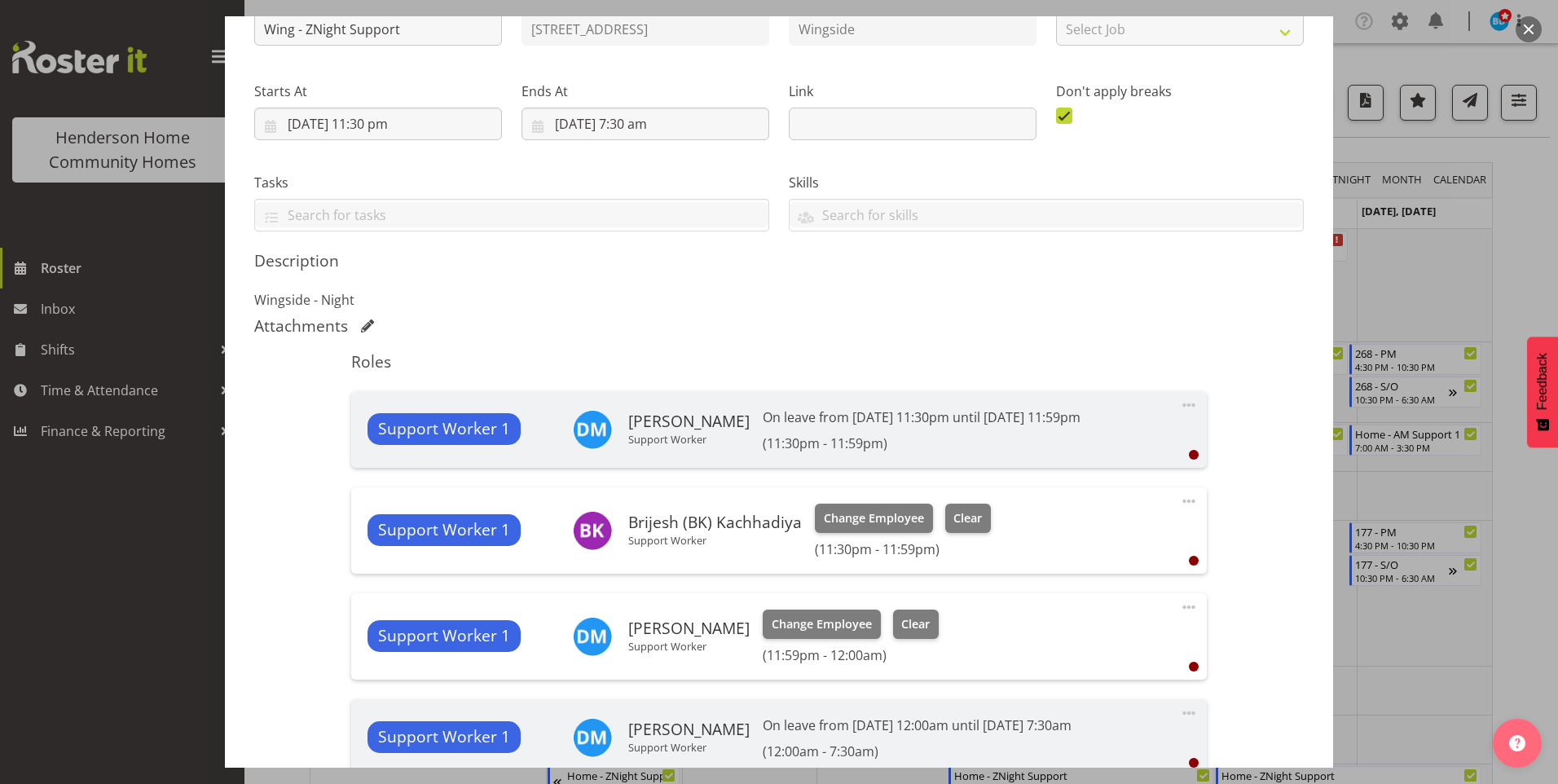
scroll to position [326, 0]
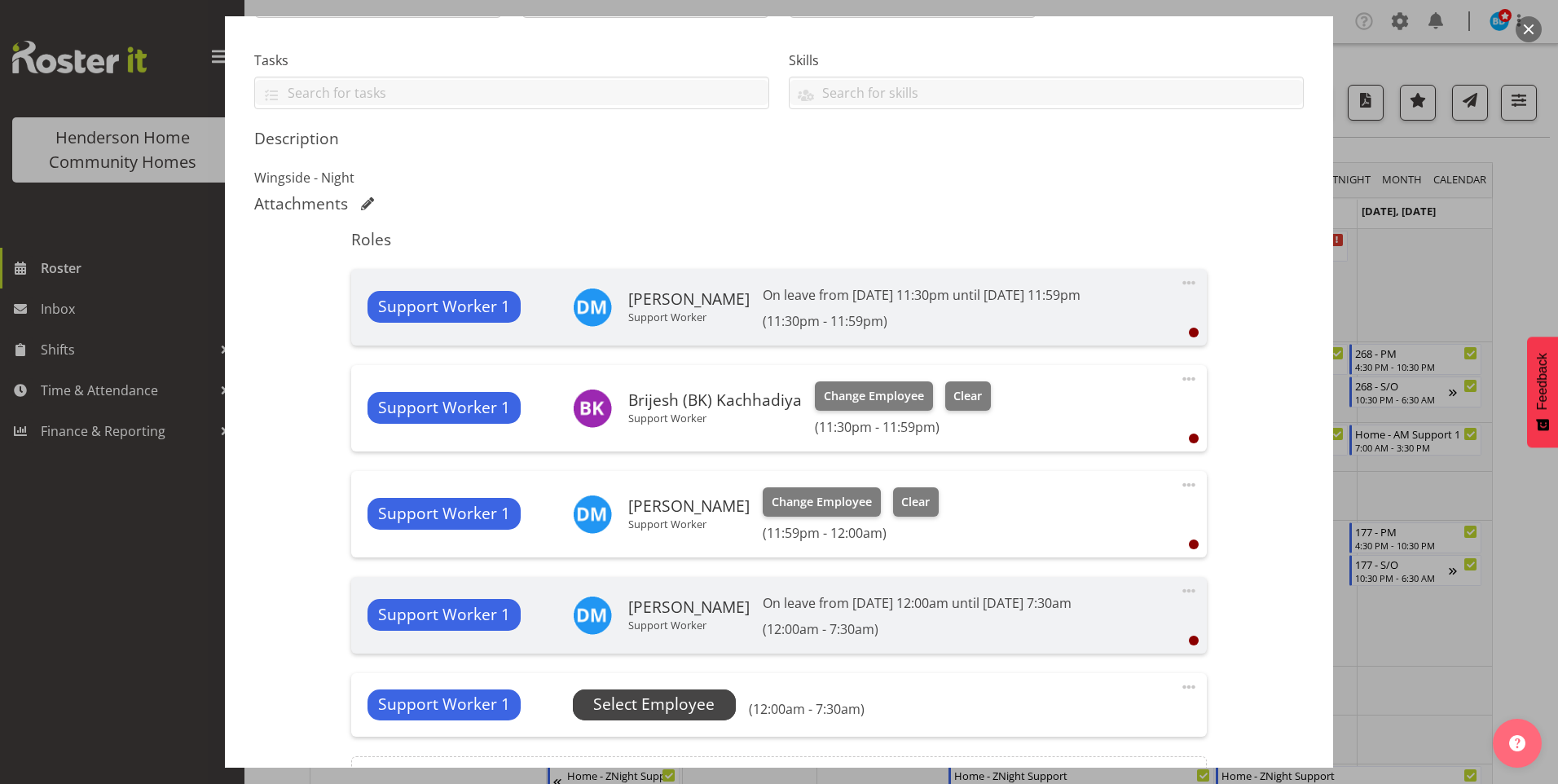
click at [674, 707] on span "Select Employee" at bounding box center [653, 704] width 121 height 24
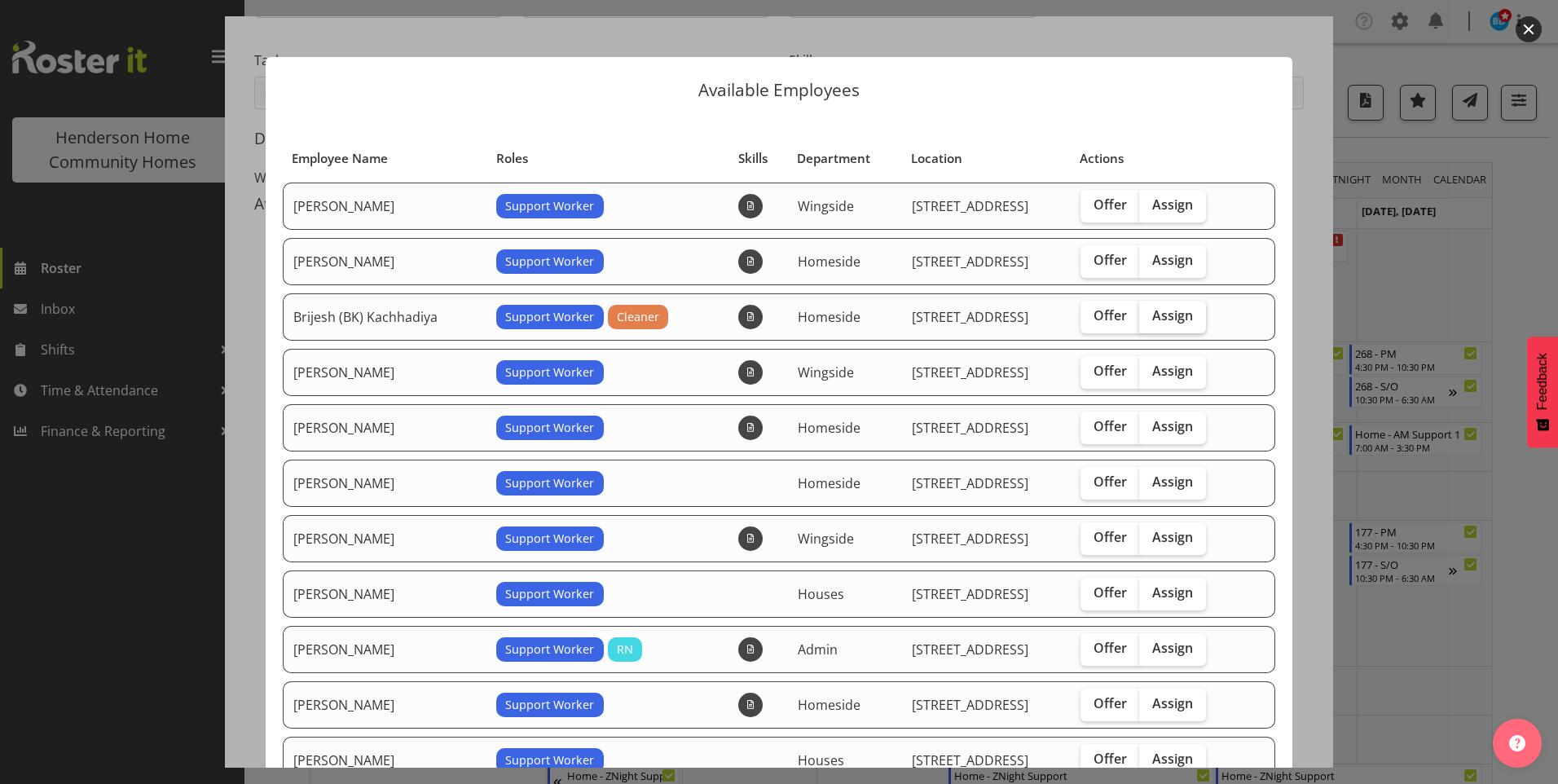
click at [1163, 307] on span "Assign" at bounding box center [1172, 315] width 41 height 16
click at [1149, 310] on input "Assign" at bounding box center [1143, 315] width 11 height 11
checkbox input "true"
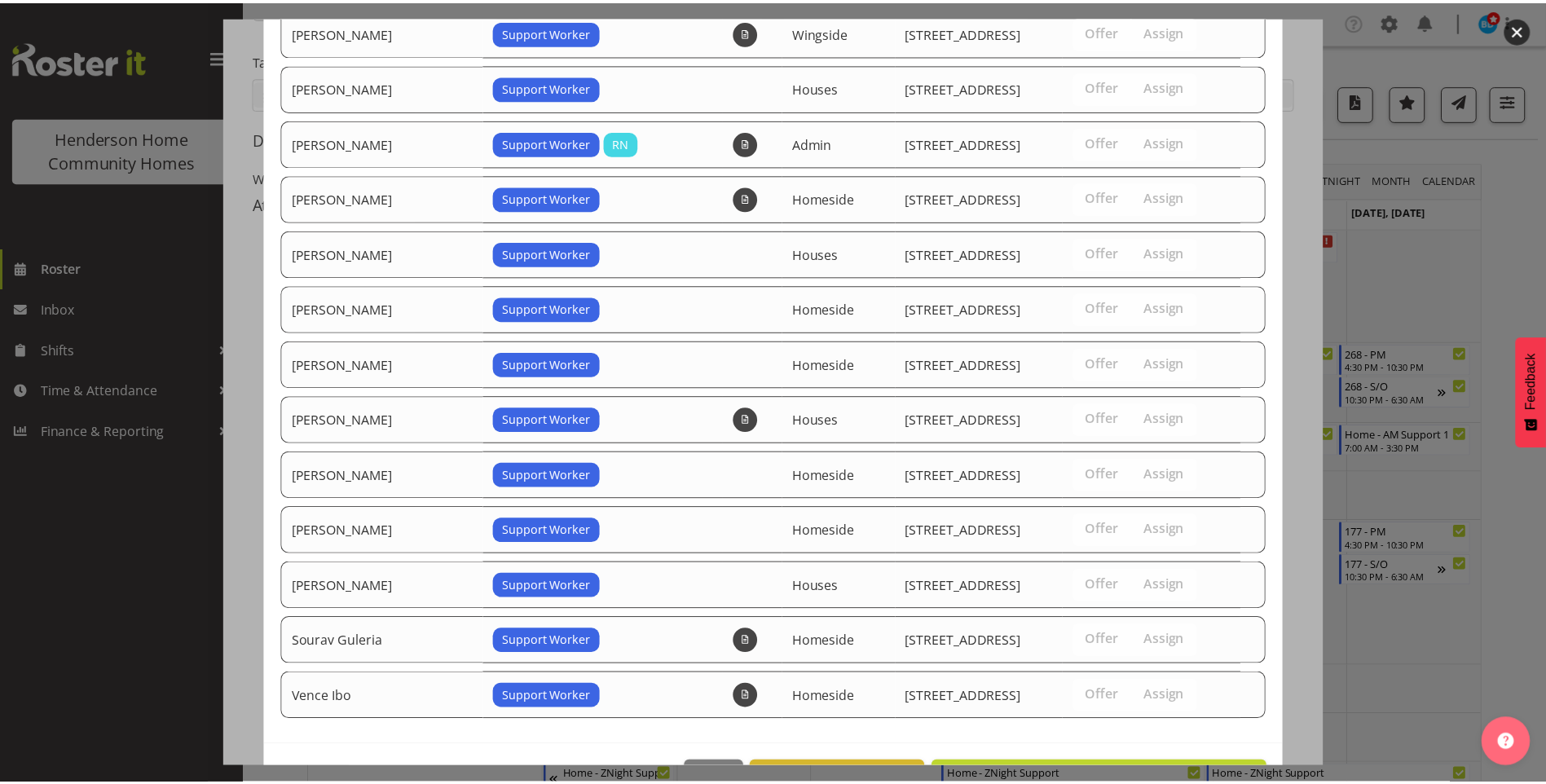
scroll to position [562, 0]
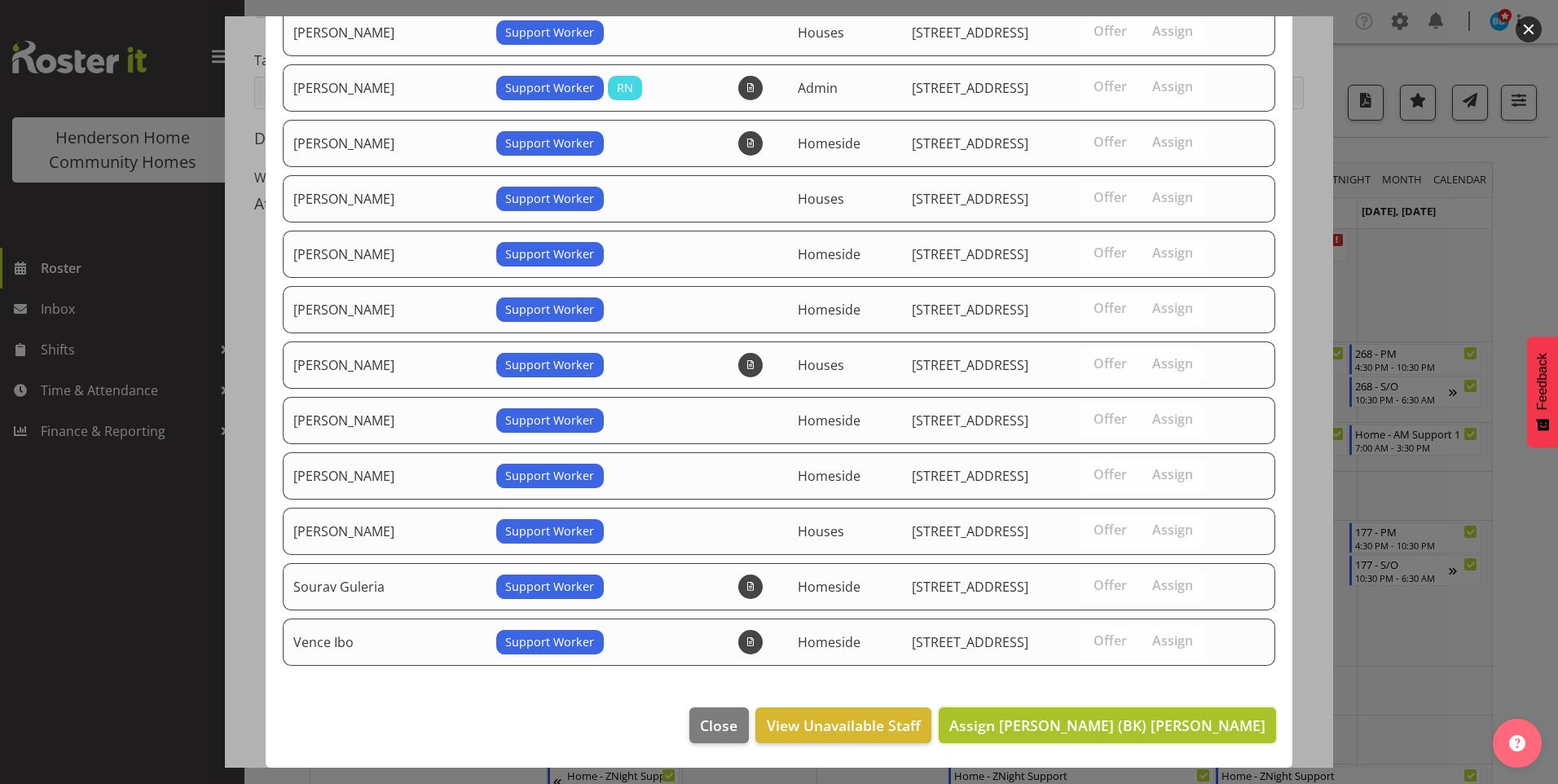
click at [1171, 726] on span "Assign Brijesh (BK) Kachhadiya" at bounding box center [1107, 725] width 316 height 19
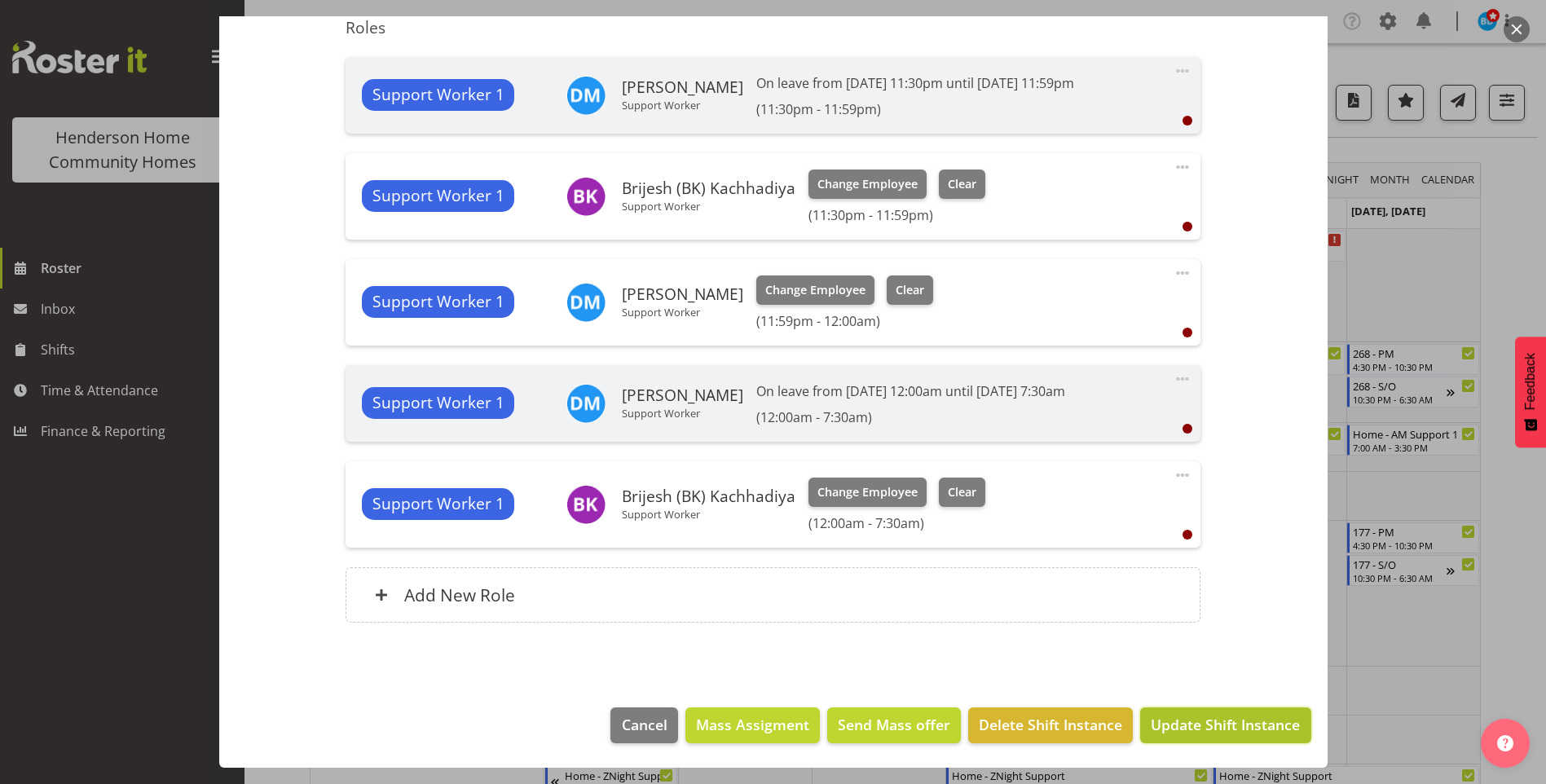
click at [1192, 720] on span "Update Shift Instance" at bounding box center [1225, 724] width 149 height 21
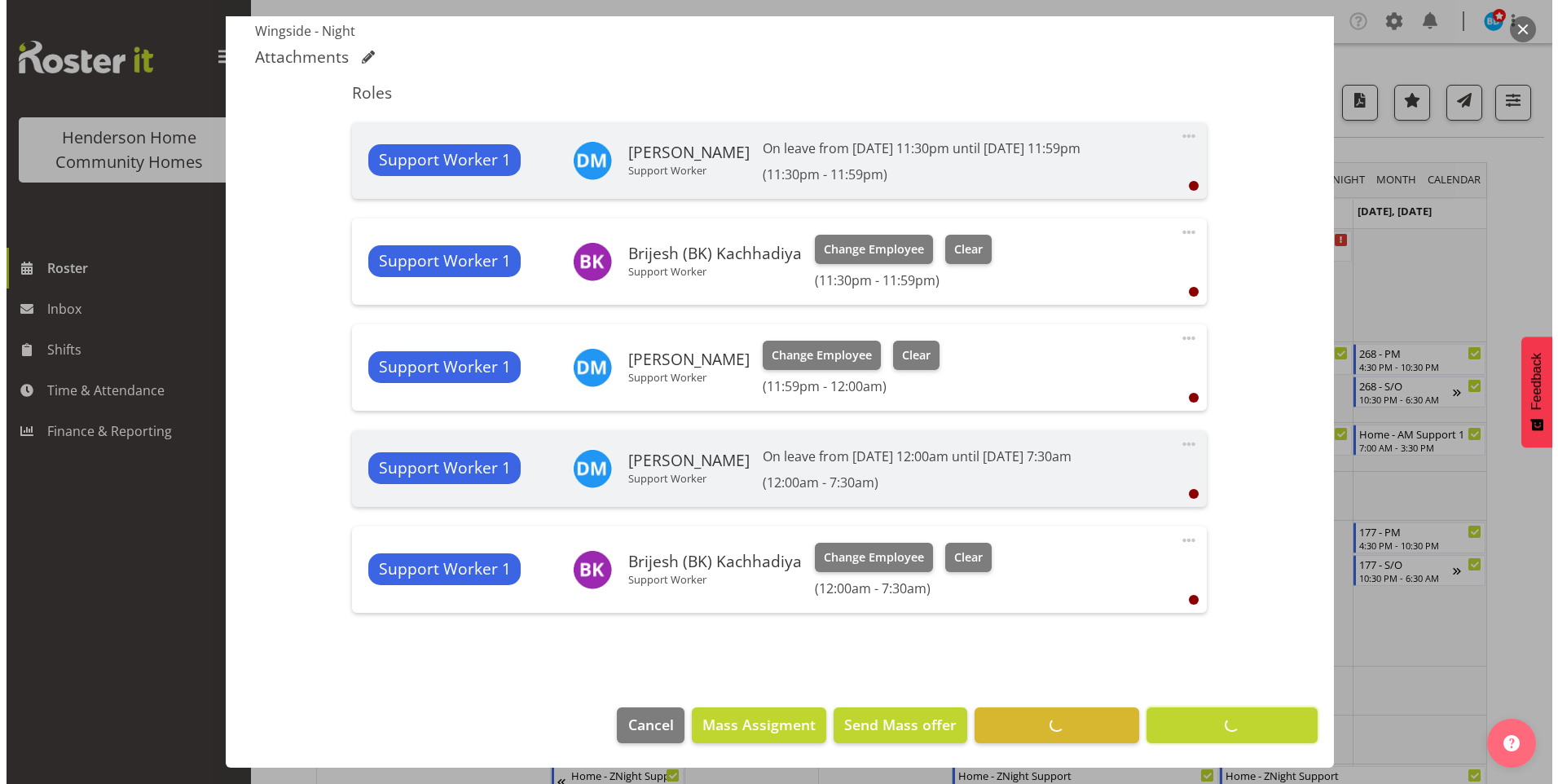
scroll to position [473, 0]
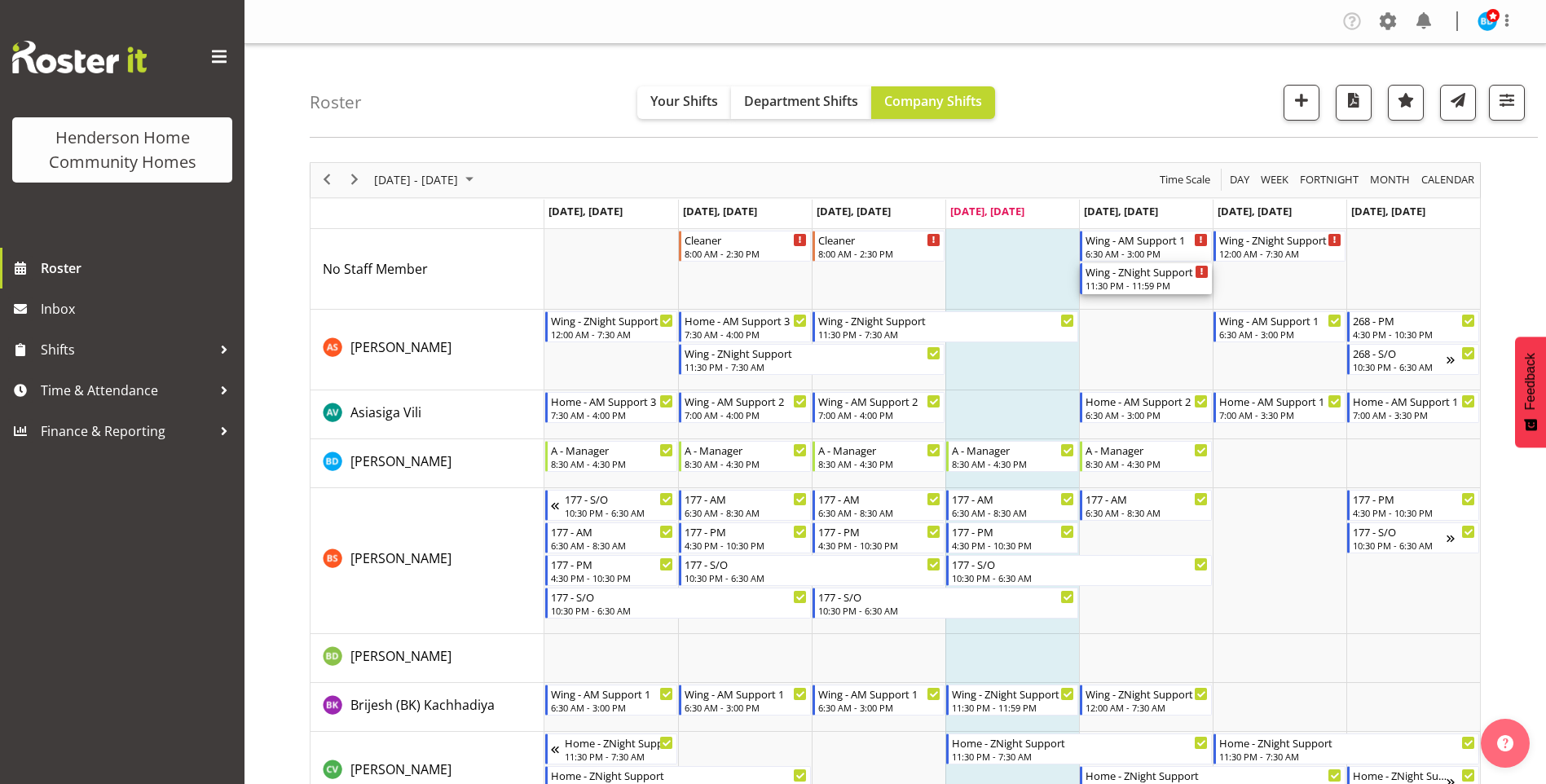
click at [1129, 285] on div "11:30 PM - 11:59 PM" at bounding box center [1147, 286] width 123 height 13
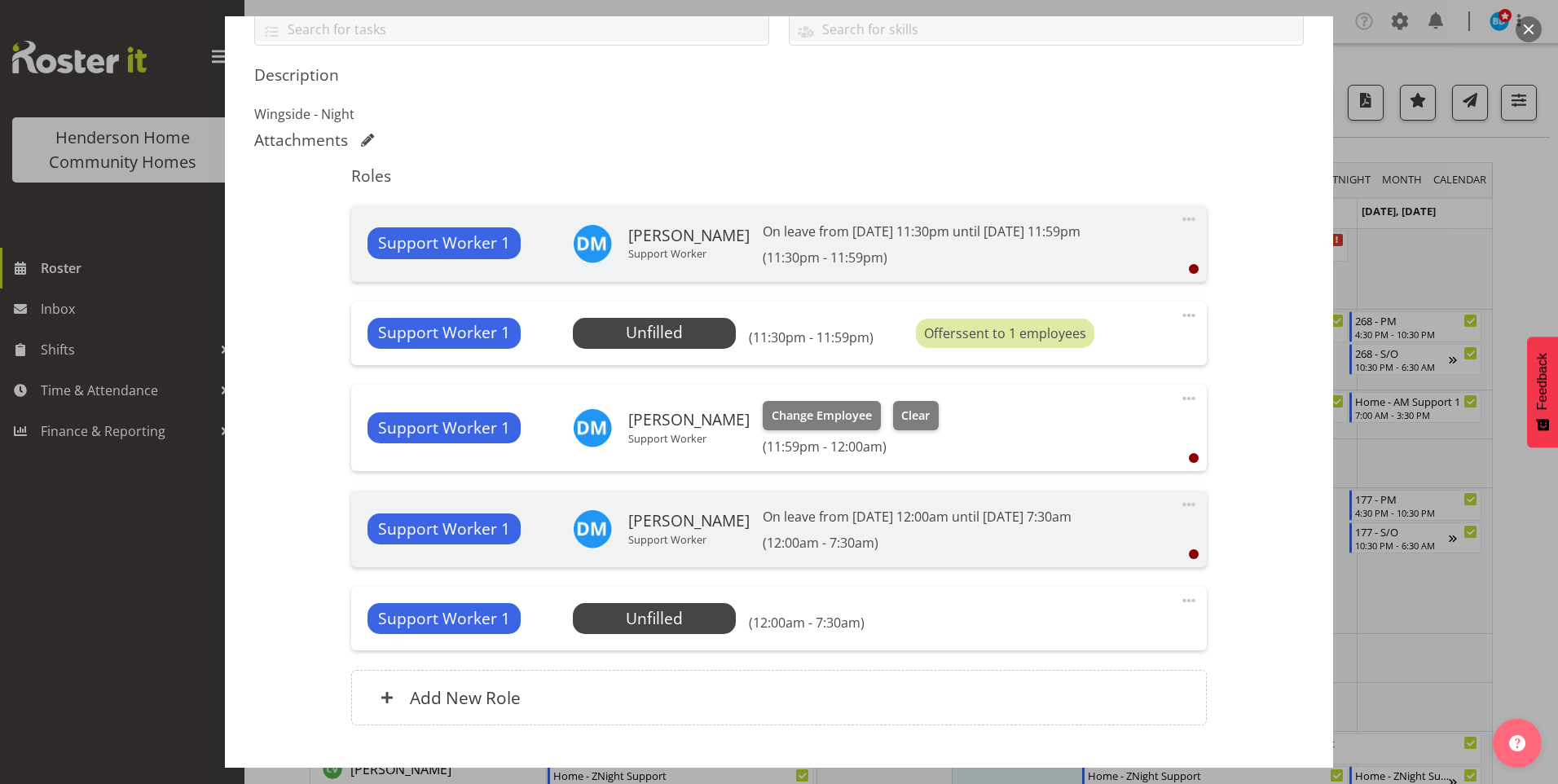
scroll to position [489, 0]
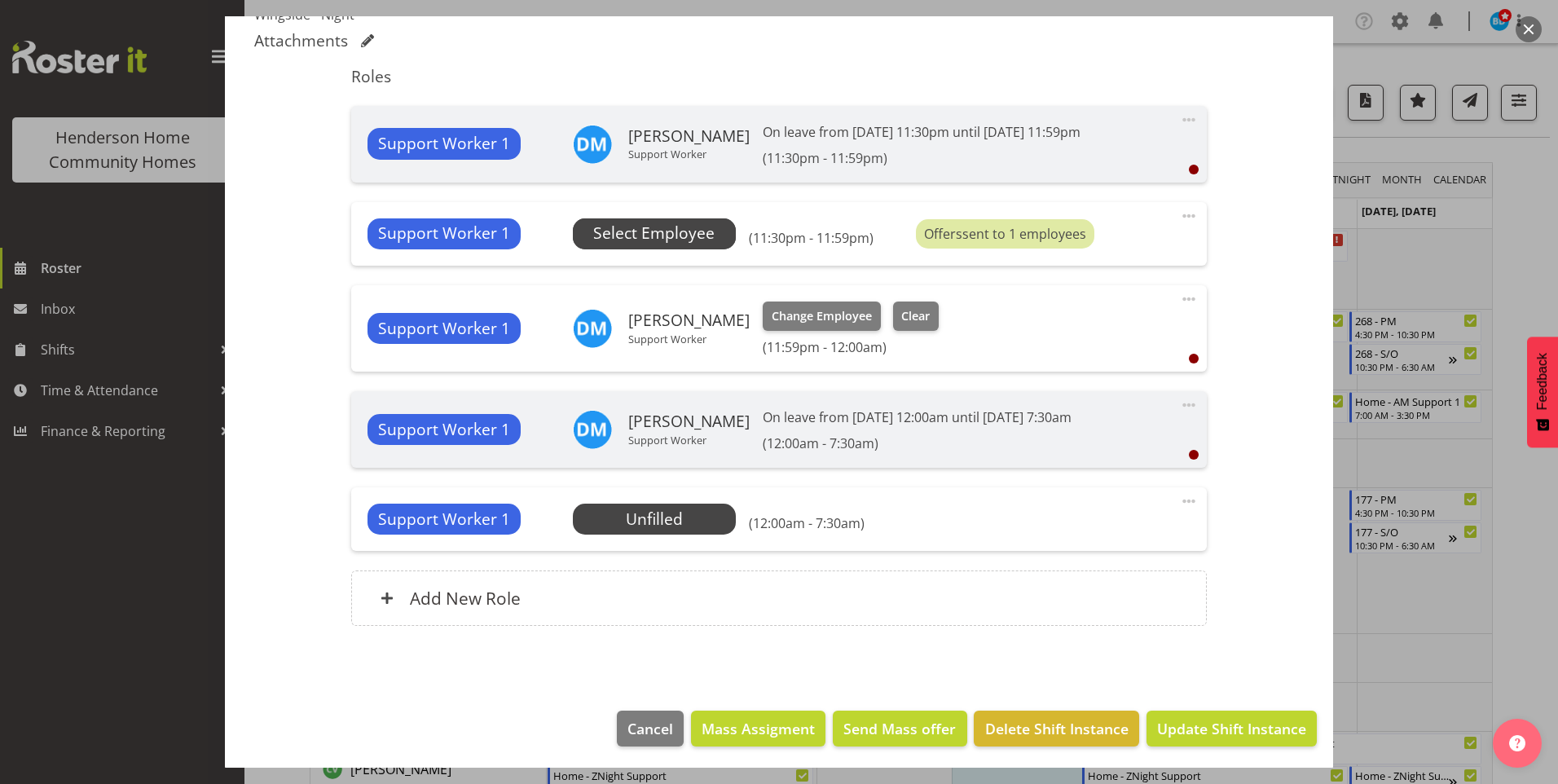
click at [669, 235] on span "Select Employee" at bounding box center [653, 233] width 121 height 24
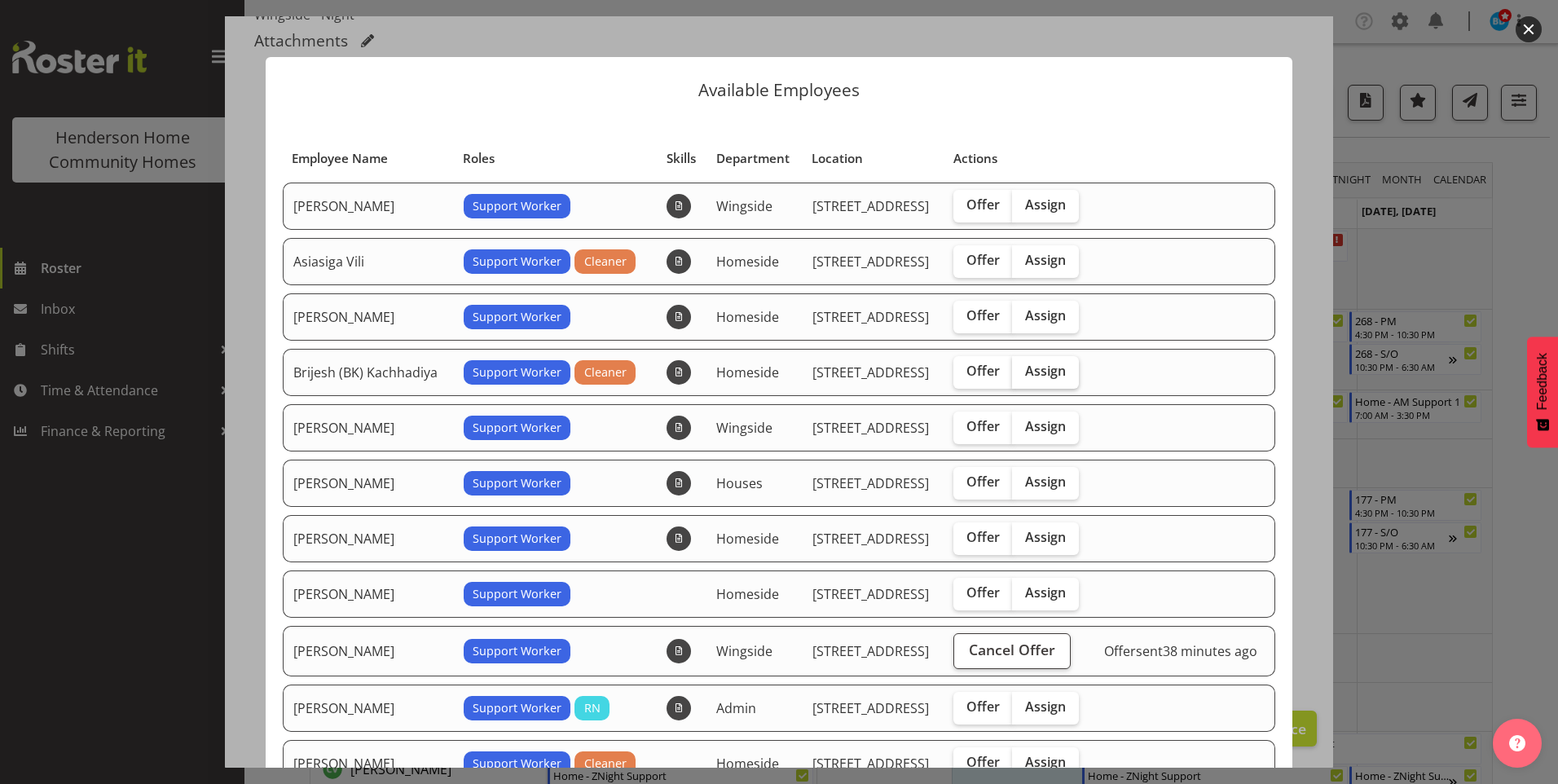
click at [1047, 371] on span "Assign" at bounding box center [1045, 371] width 41 height 16
click at [1022, 371] on input "Assign" at bounding box center [1016, 371] width 11 height 11
checkbox input "true"
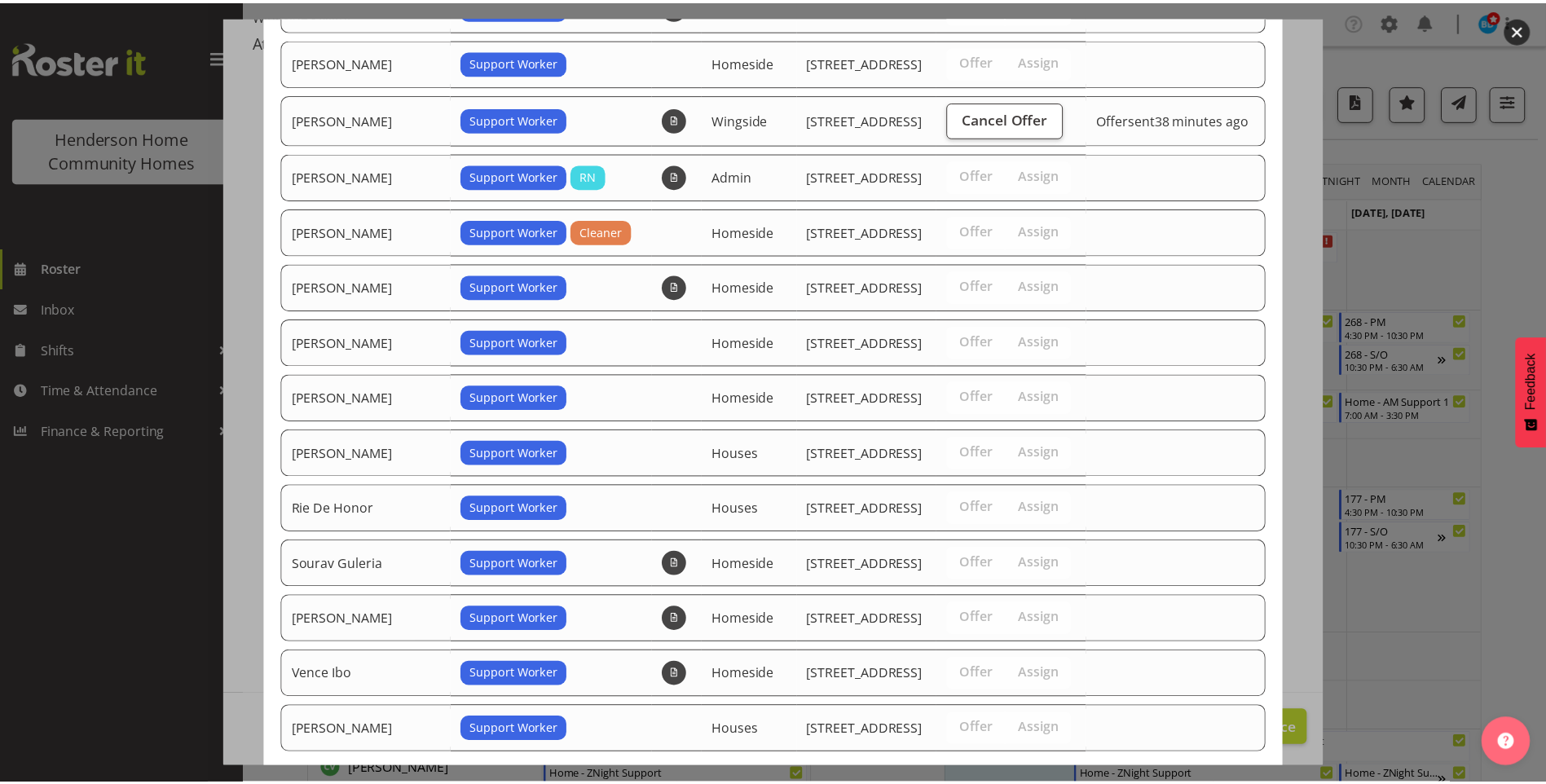
scroll to position [620, 0]
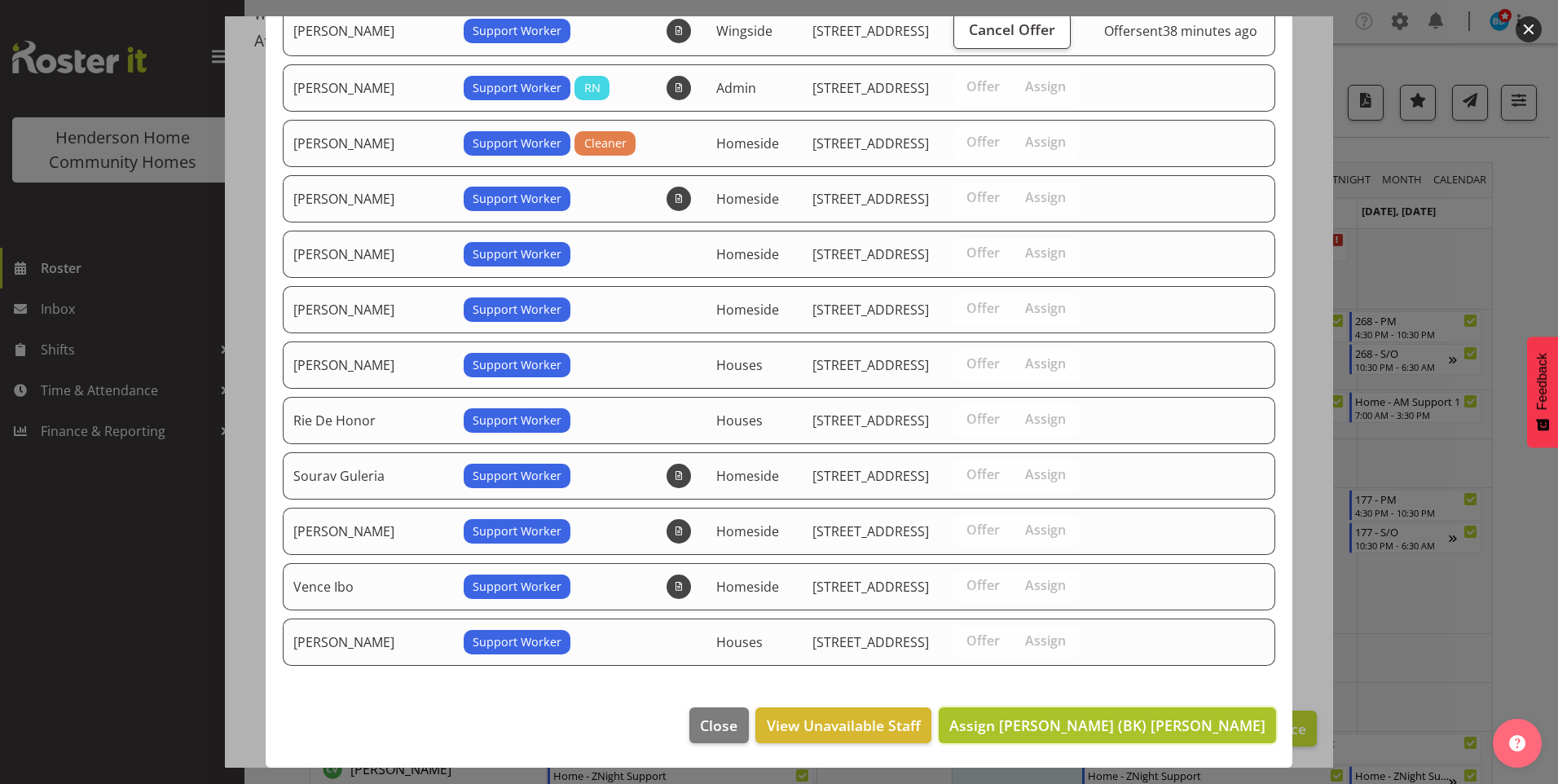
click at [1121, 736] on button "Assign Brijesh (BK) Kachhadiya" at bounding box center [1107, 725] width 337 height 36
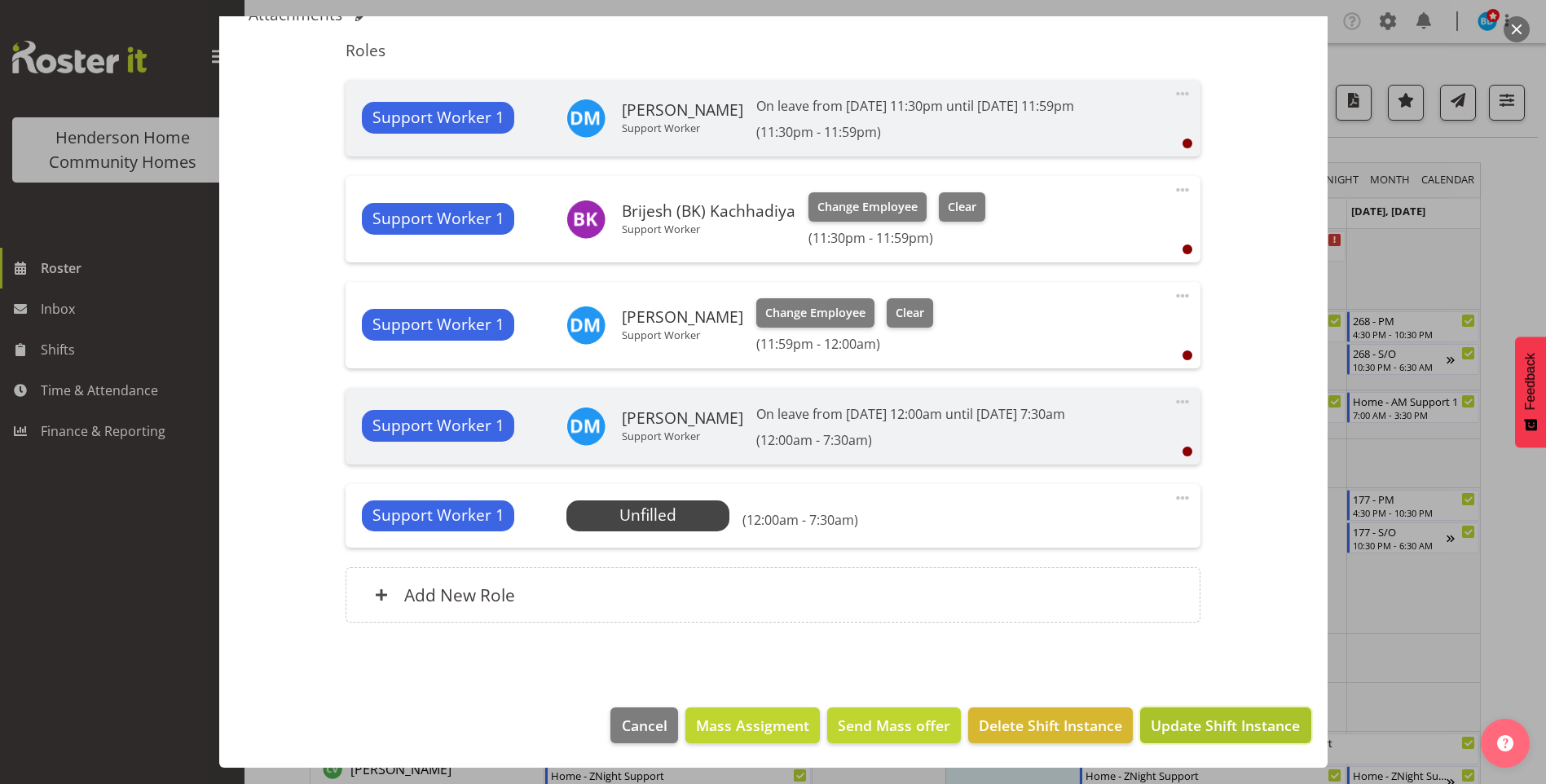
click at [1181, 730] on span "Update Shift Instance" at bounding box center [1225, 725] width 149 height 21
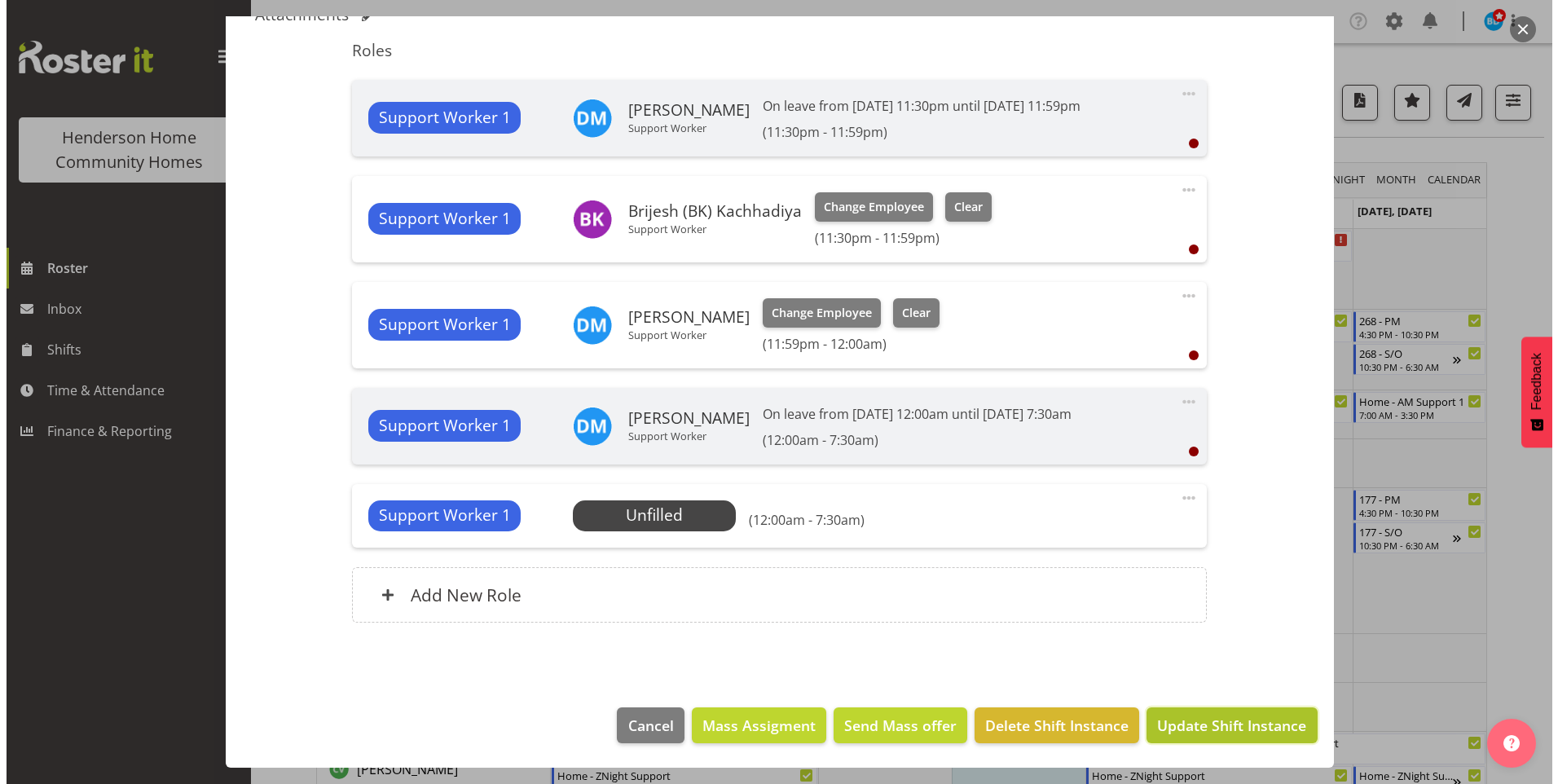
scroll to position [450, 0]
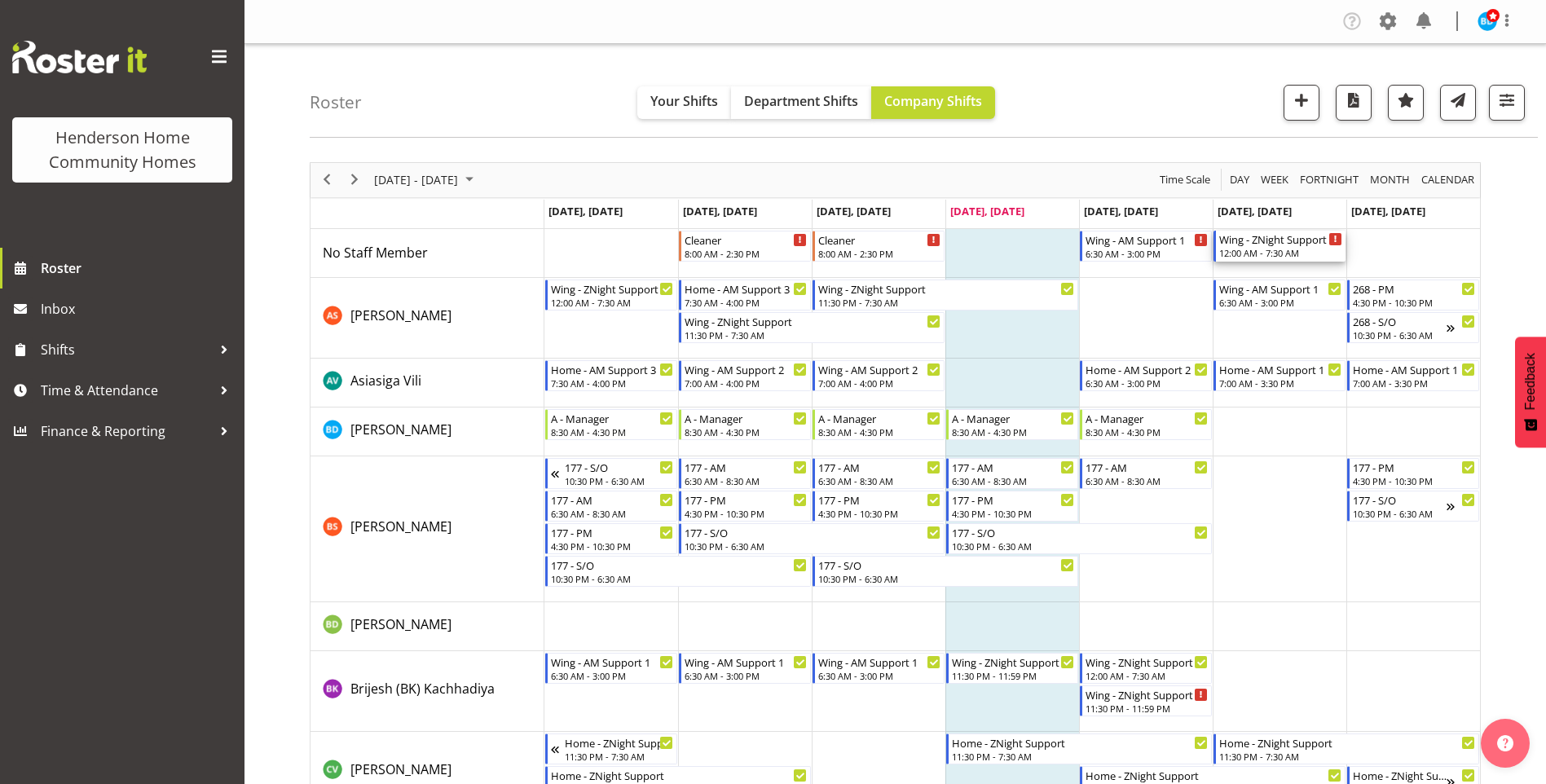
click at [1250, 244] on div "Wing - ZNight Support" at bounding box center [1280, 238] width 123 height 16
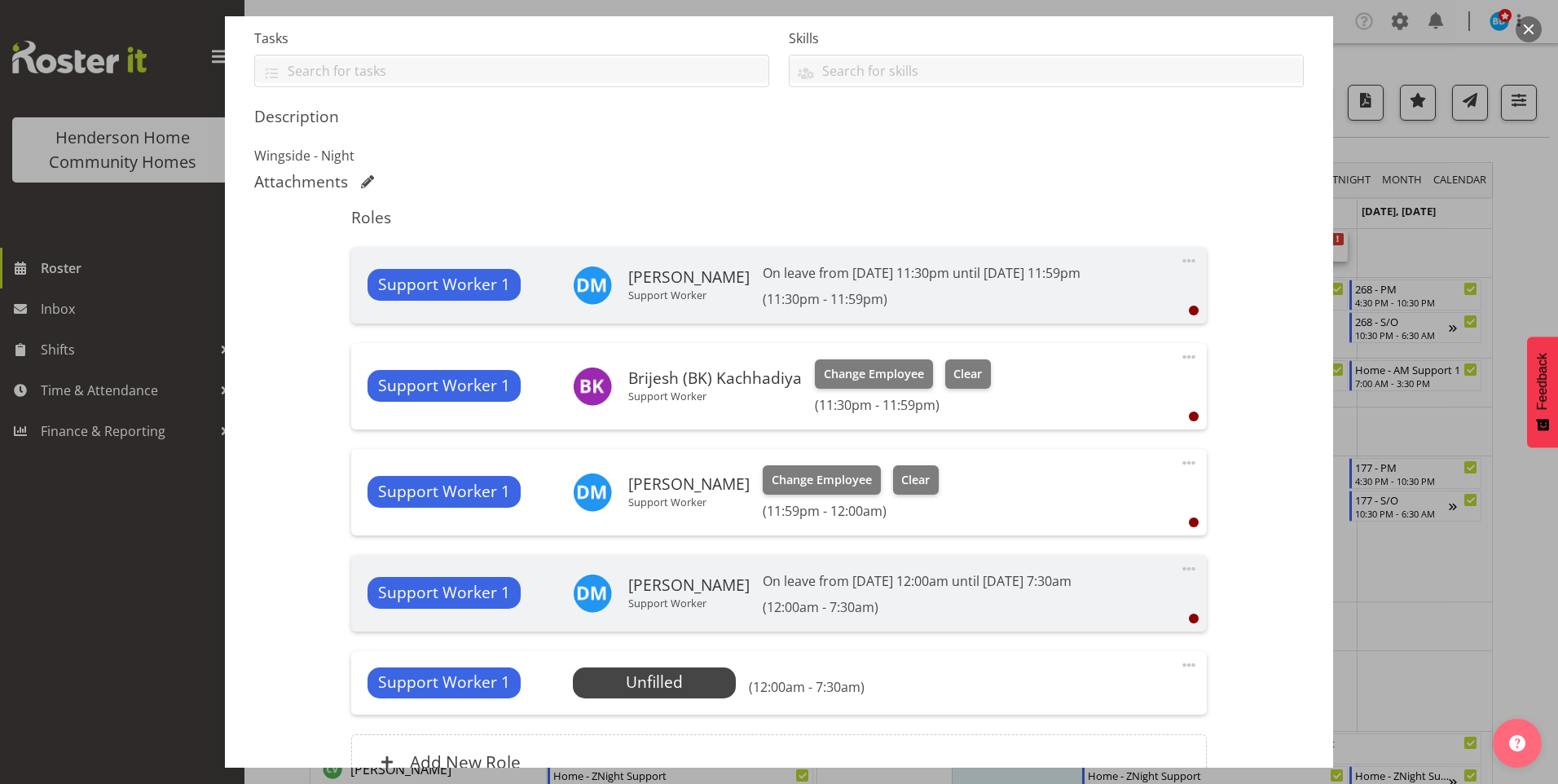
scroll to position [407, 0]
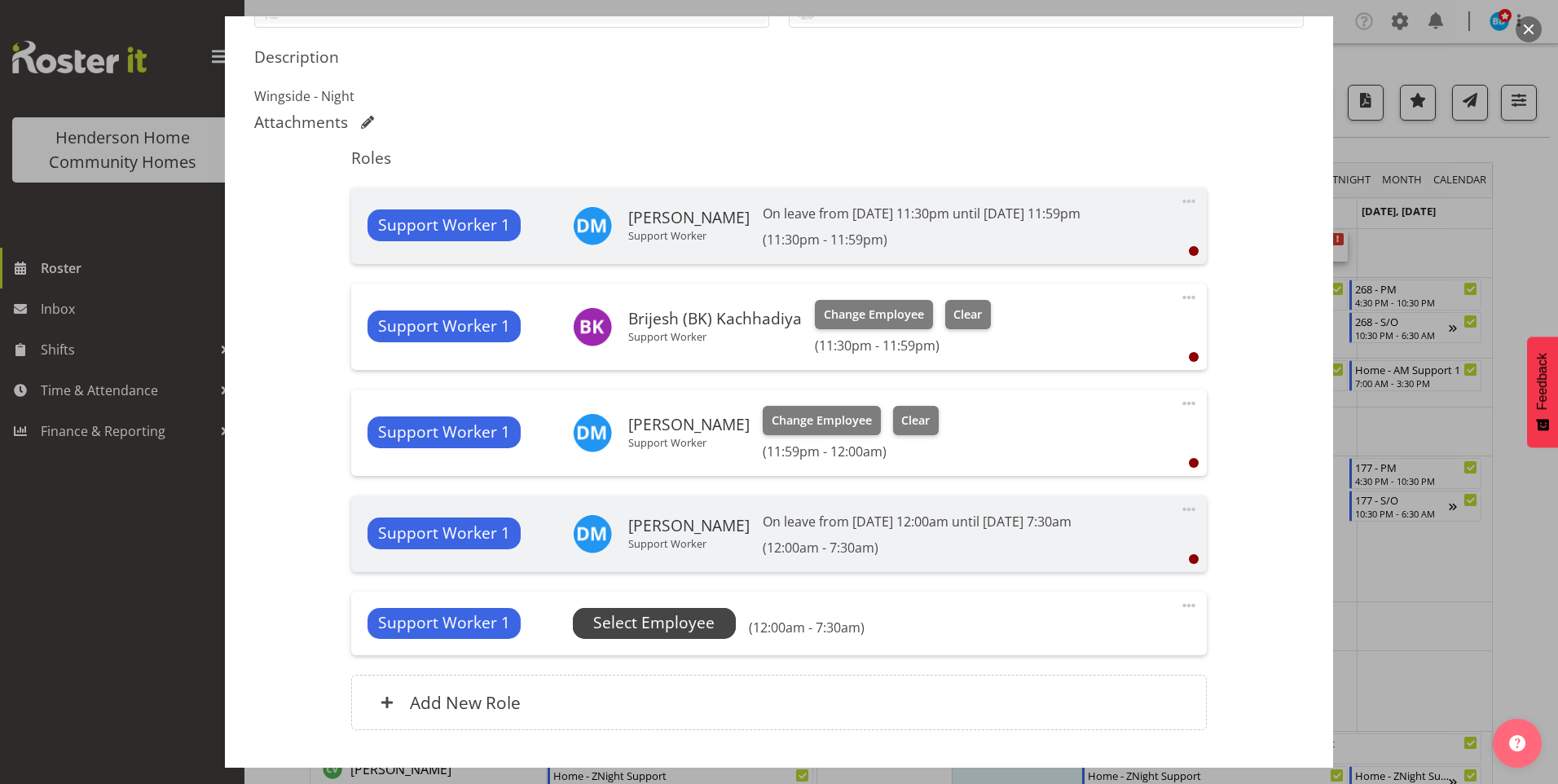
click at [687, 619] on span "Select Employee" at bounding box center [653, 623] width 121 height 24
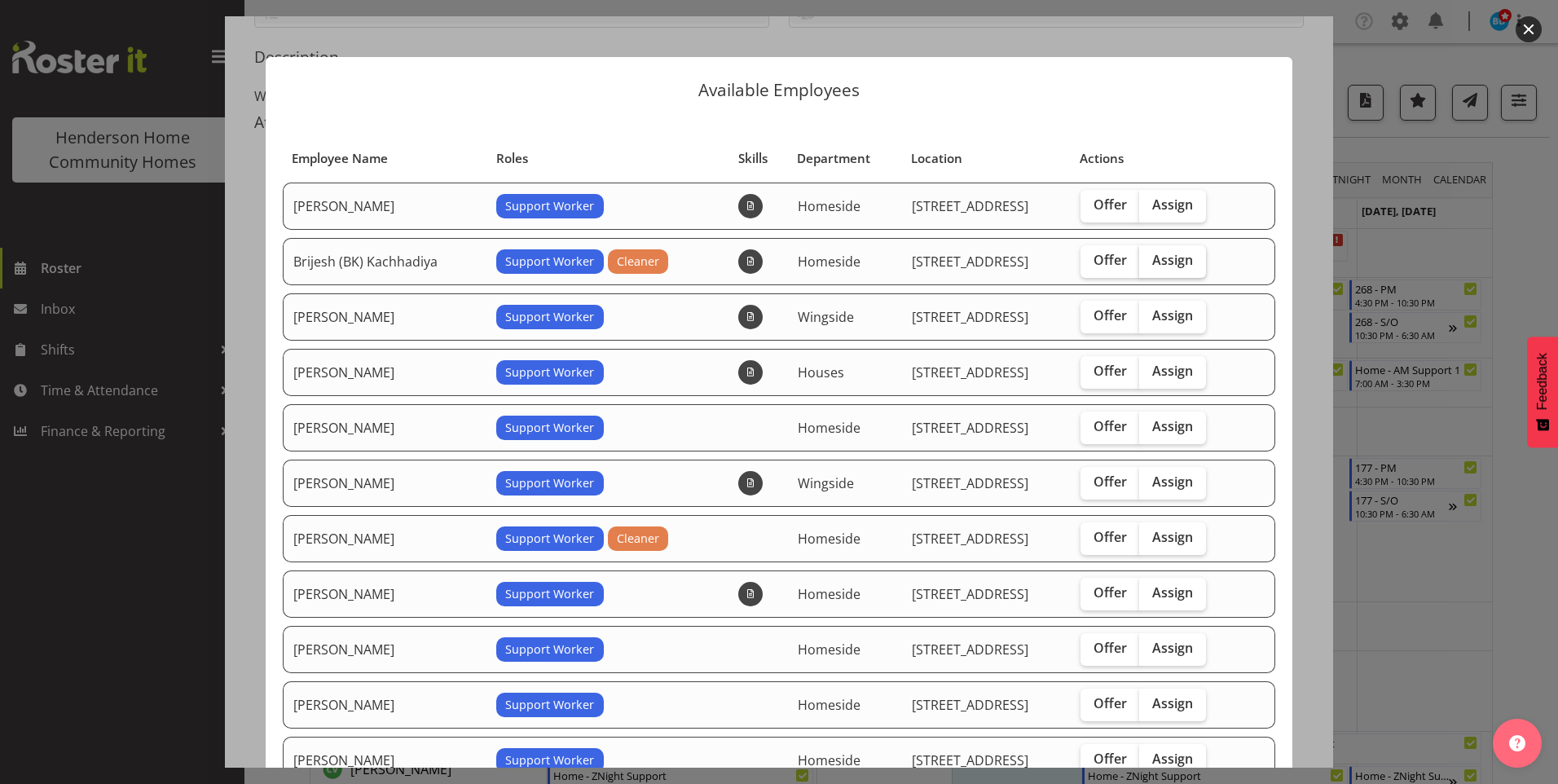
click at [1155, 256] on span "Assign" at bounding box center [1172, 260] width 41 height 16
click at [1149, 256] on input "Assign" at bounding box center [1143, 260] width 11 height 11
checkbox input "true"
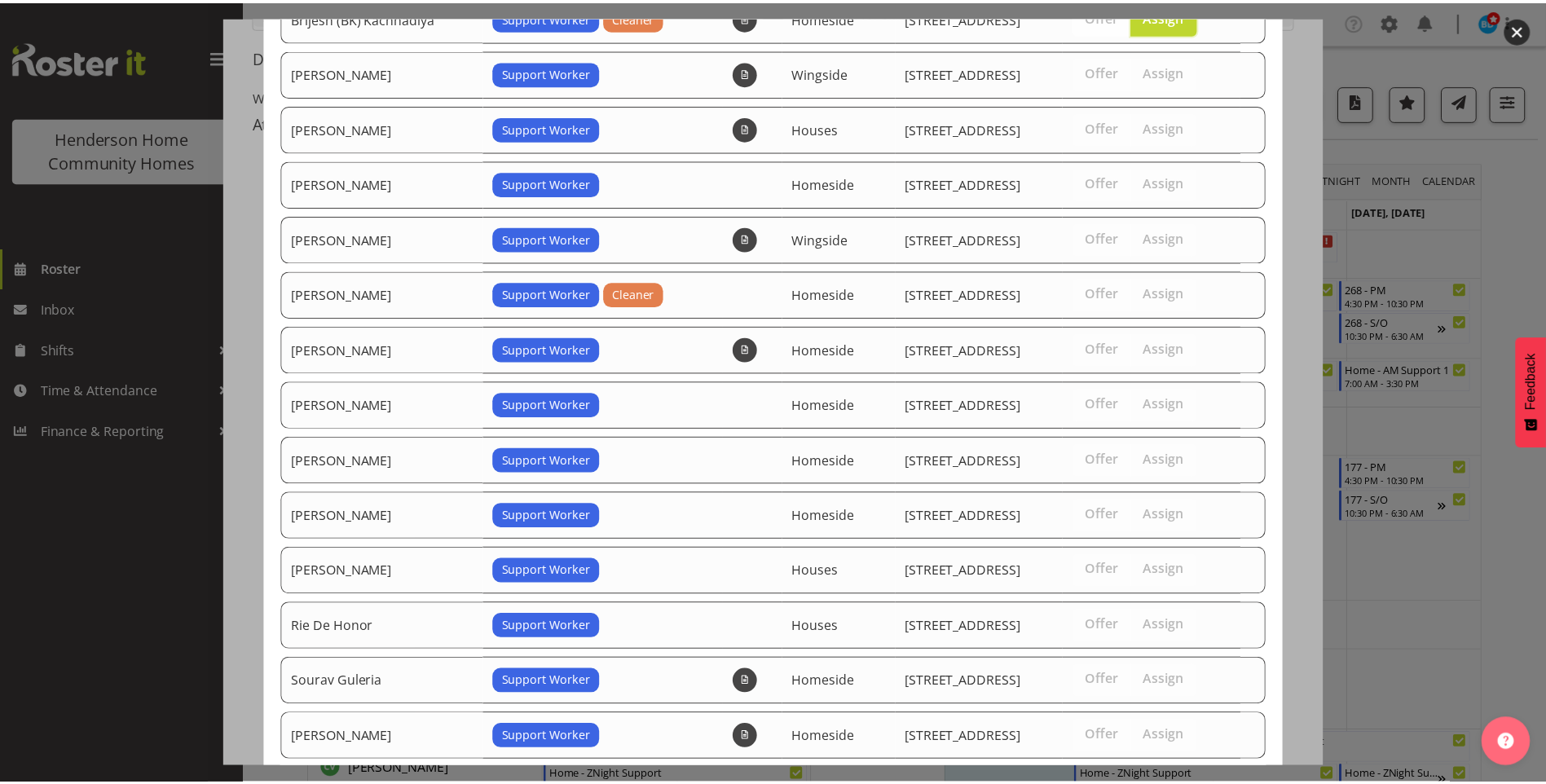
scroll to position [395, 0]
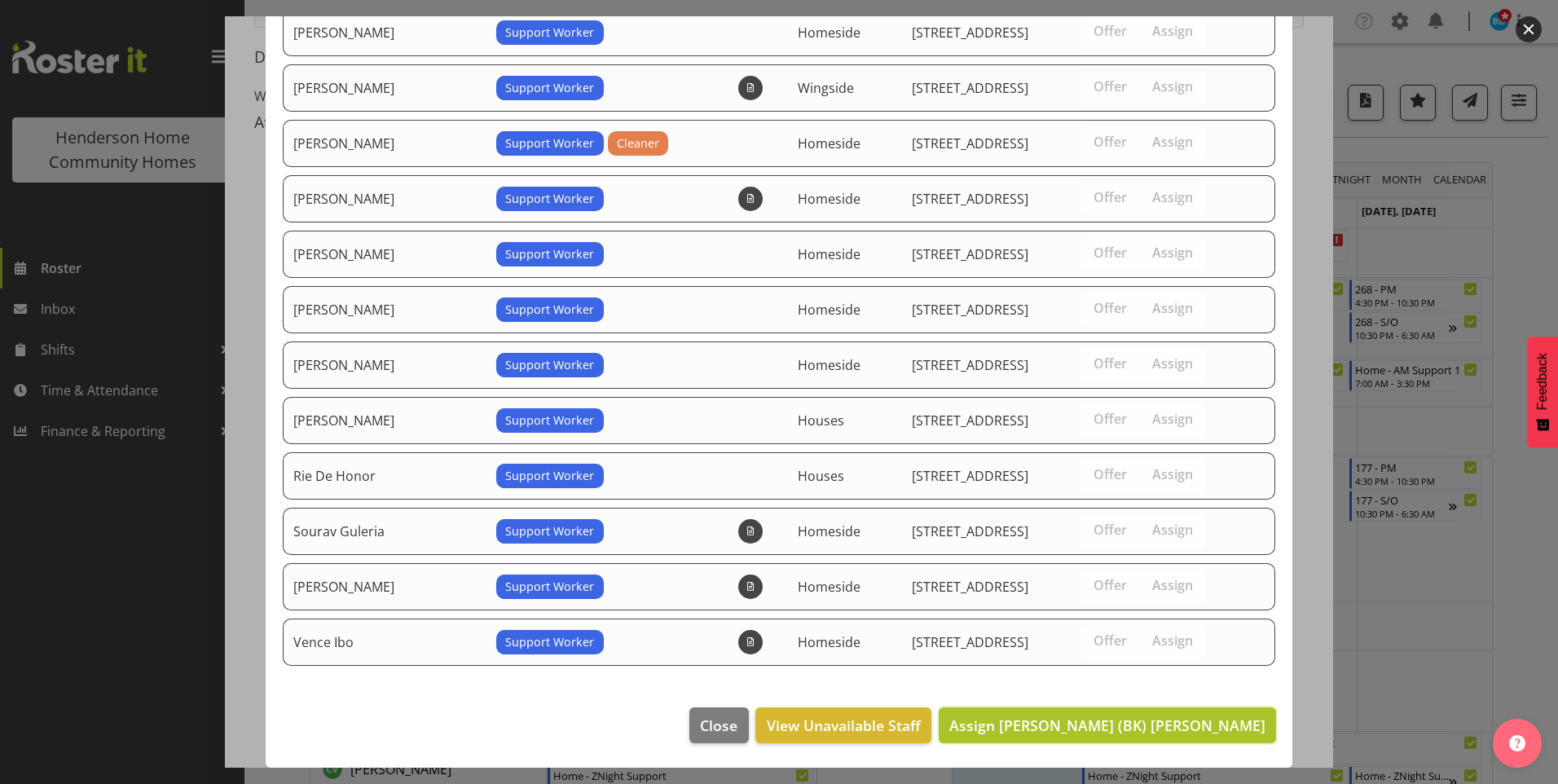
click at [1153, 729] on span "Assign Brijesh (BK) Kachhadiya" at bounding box center [1107, 725] width 316 height 19
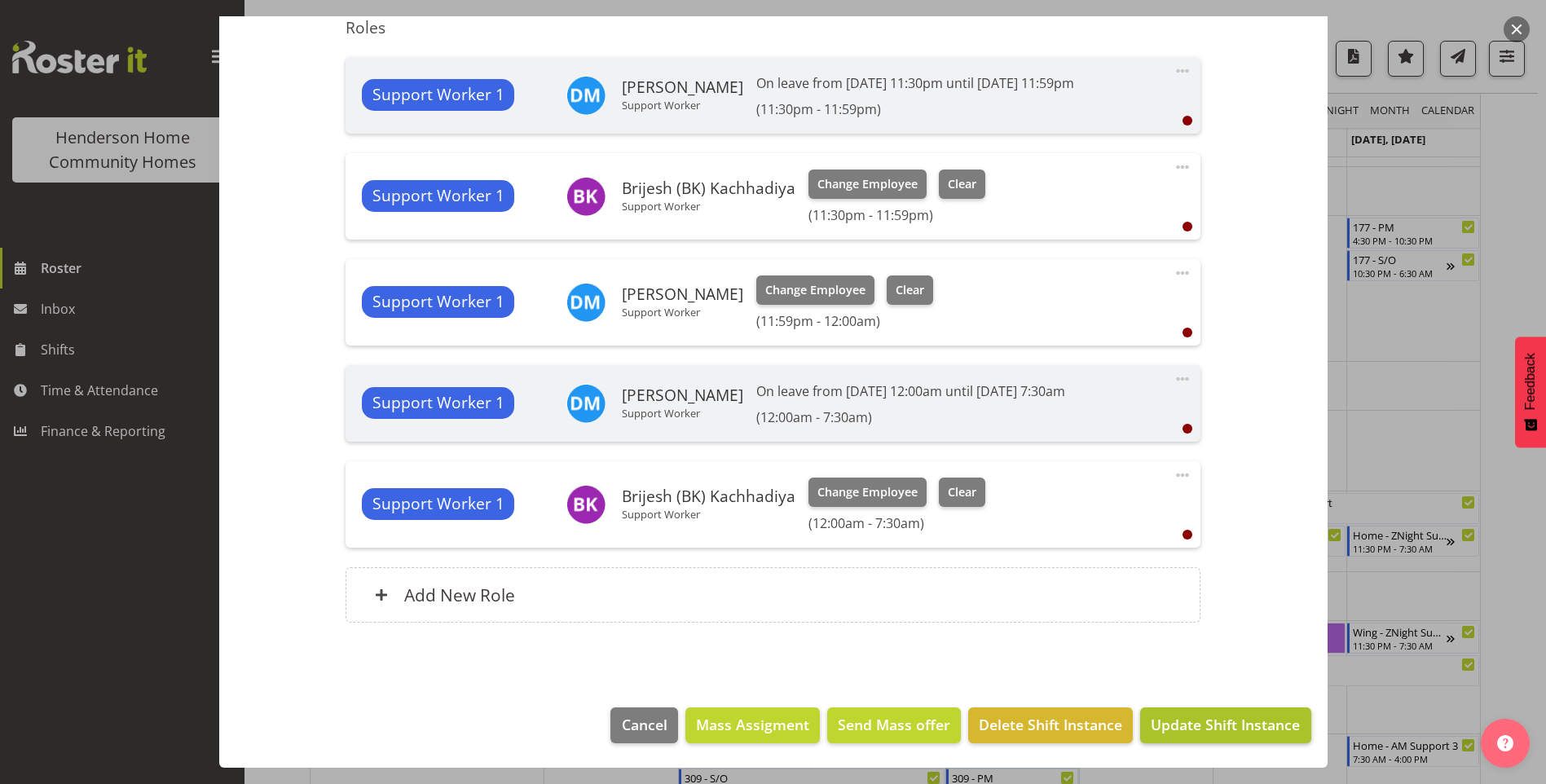
scroll to position [244, 0]
click at [1180, 723] on span "Update Shift Instance" at bounding box center [1225, 724] width 149 height 21
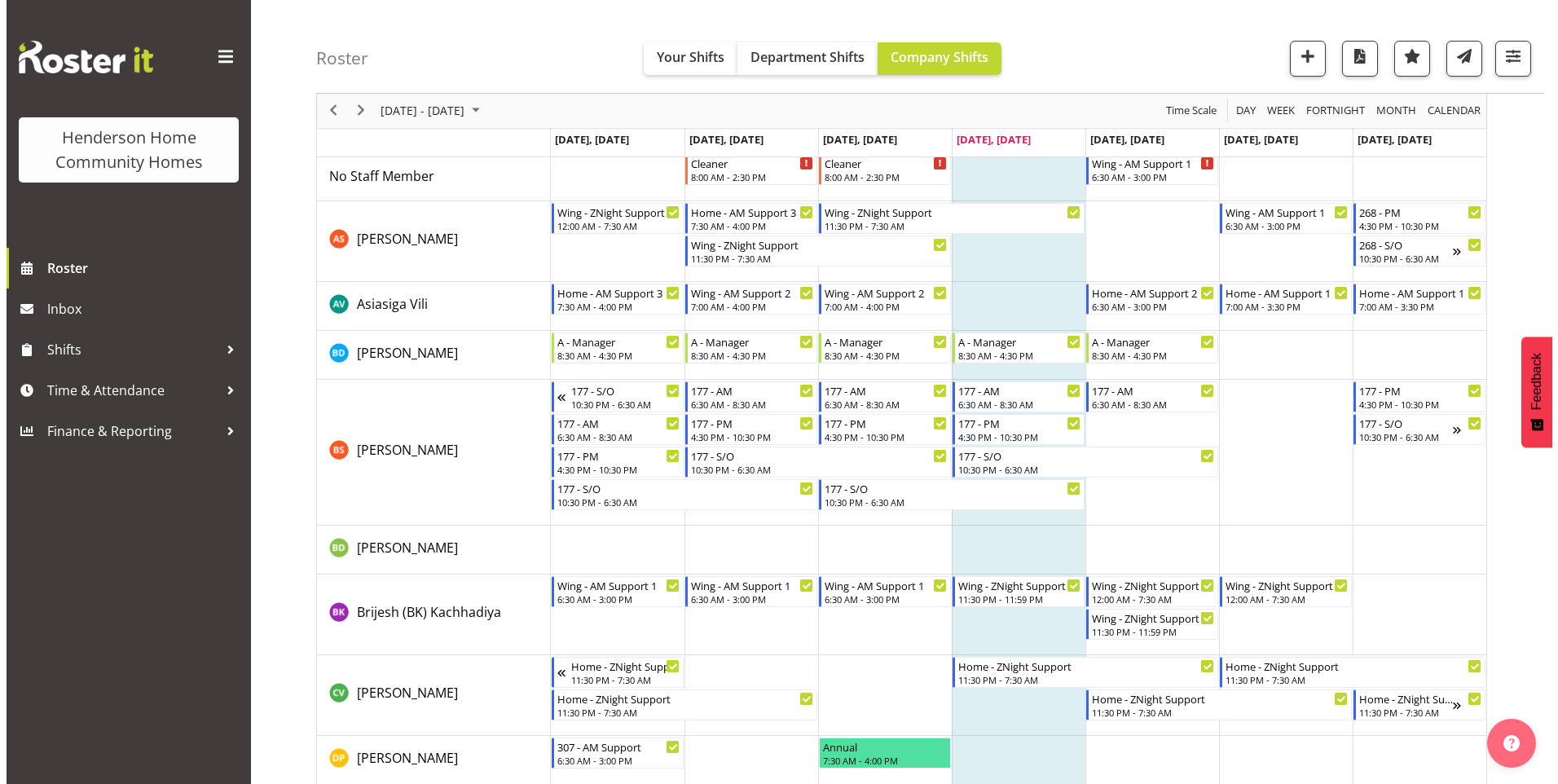
scroll to position [0, 0]
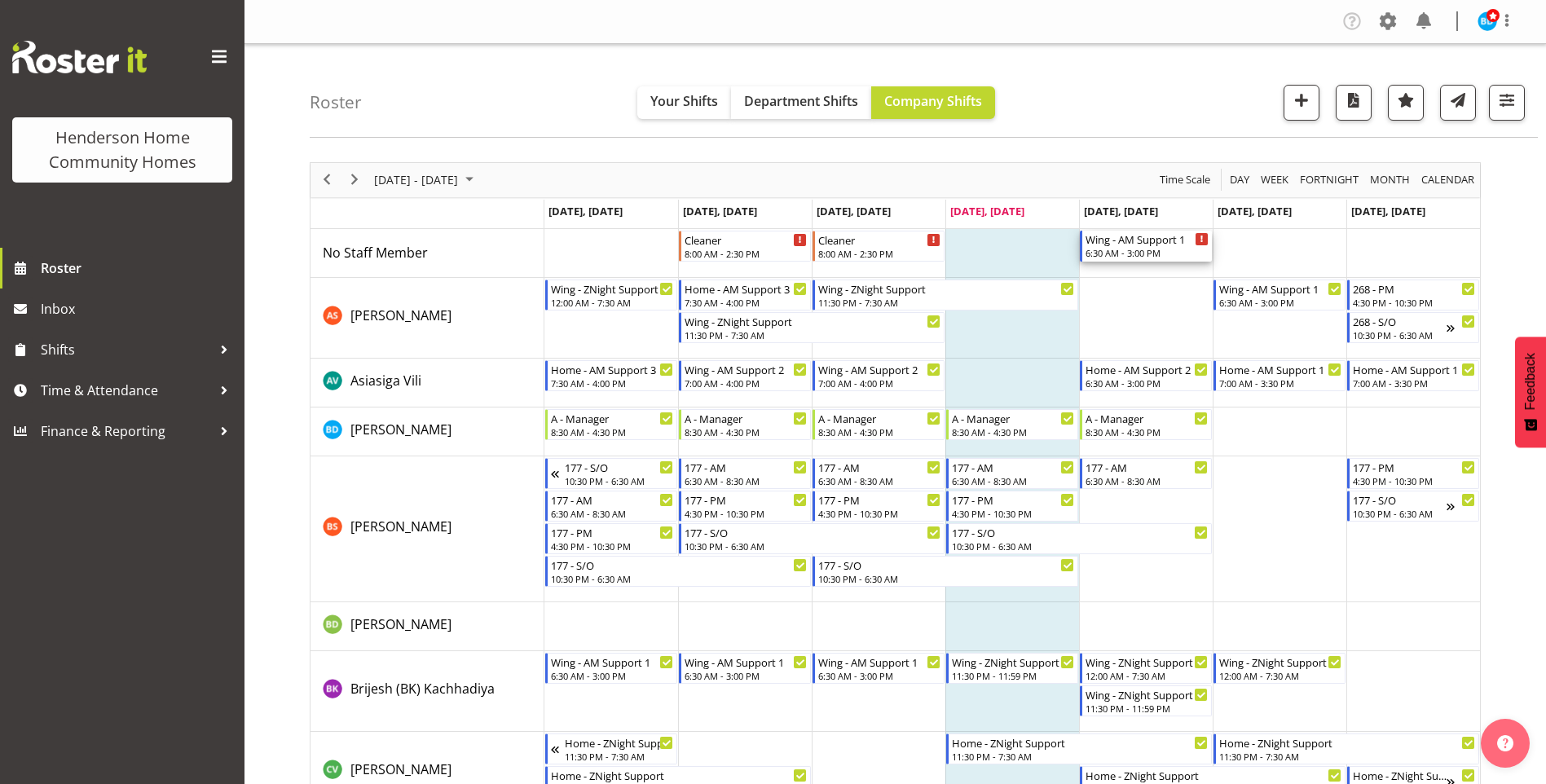
click at [1111, 249] on div "6:30 AM - 3:00 PM" at bounding box center [1147, 253] width 123 height 13
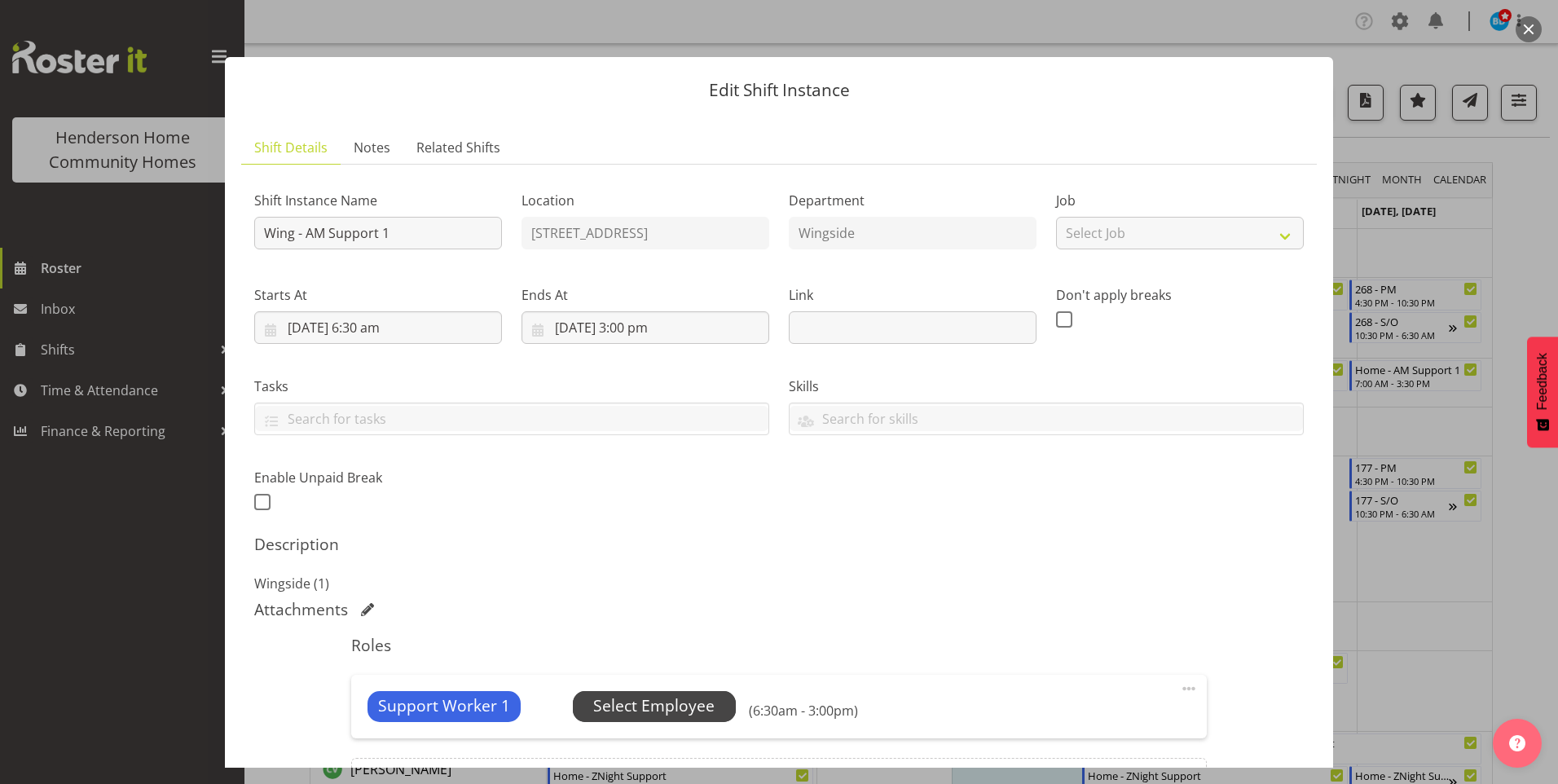
click at [683, 710] on span "Select Employee" at bounding box center [653, 706] width 121 height 24
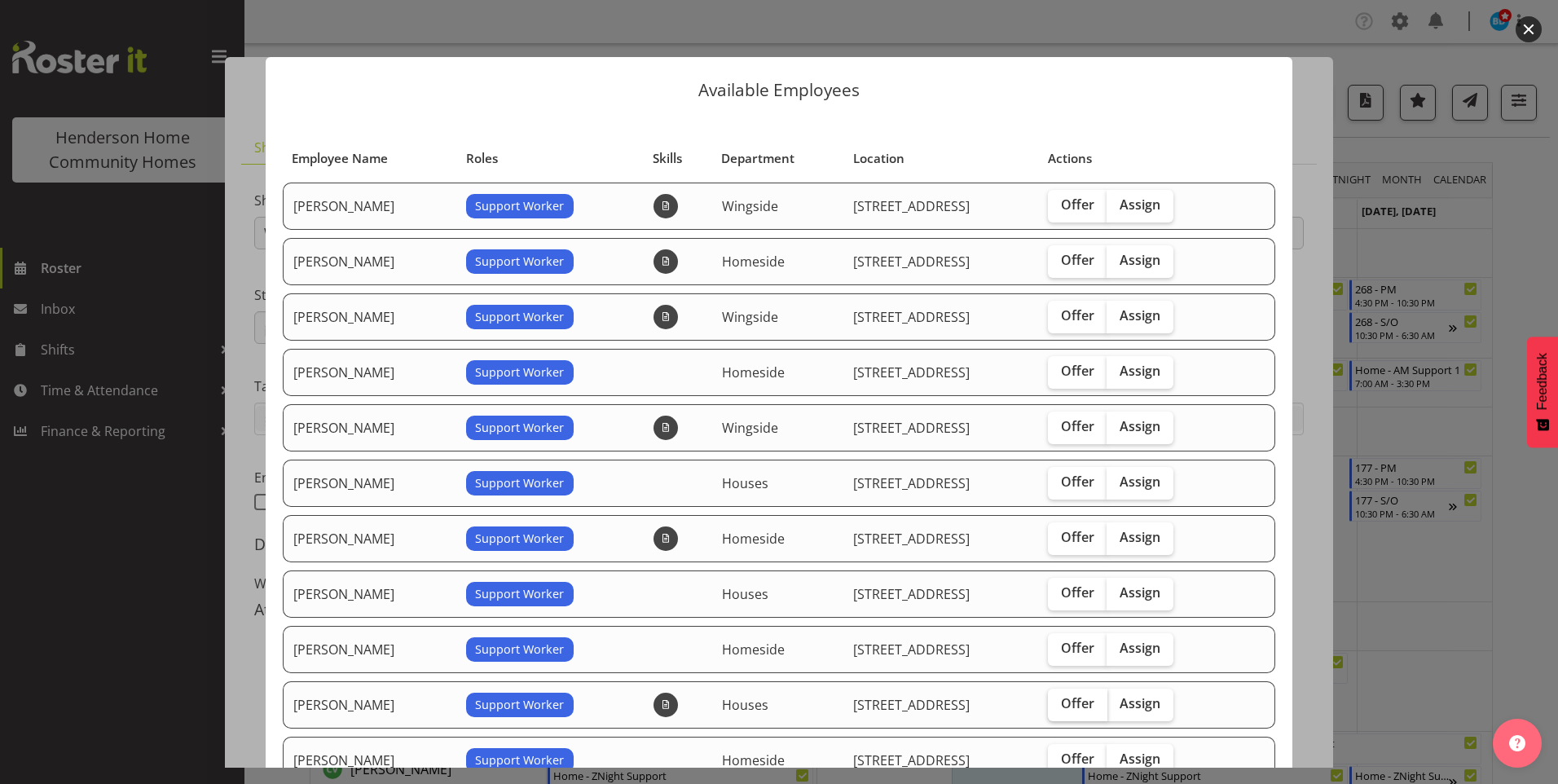
click at [1076, 695] on span "Offer" at bounding box center [1077, 703] width 33 height 16
click at [1058, 698] on input "Offer" at bounding box center [1053, 703] width 11 height 11
checkbox input "true"
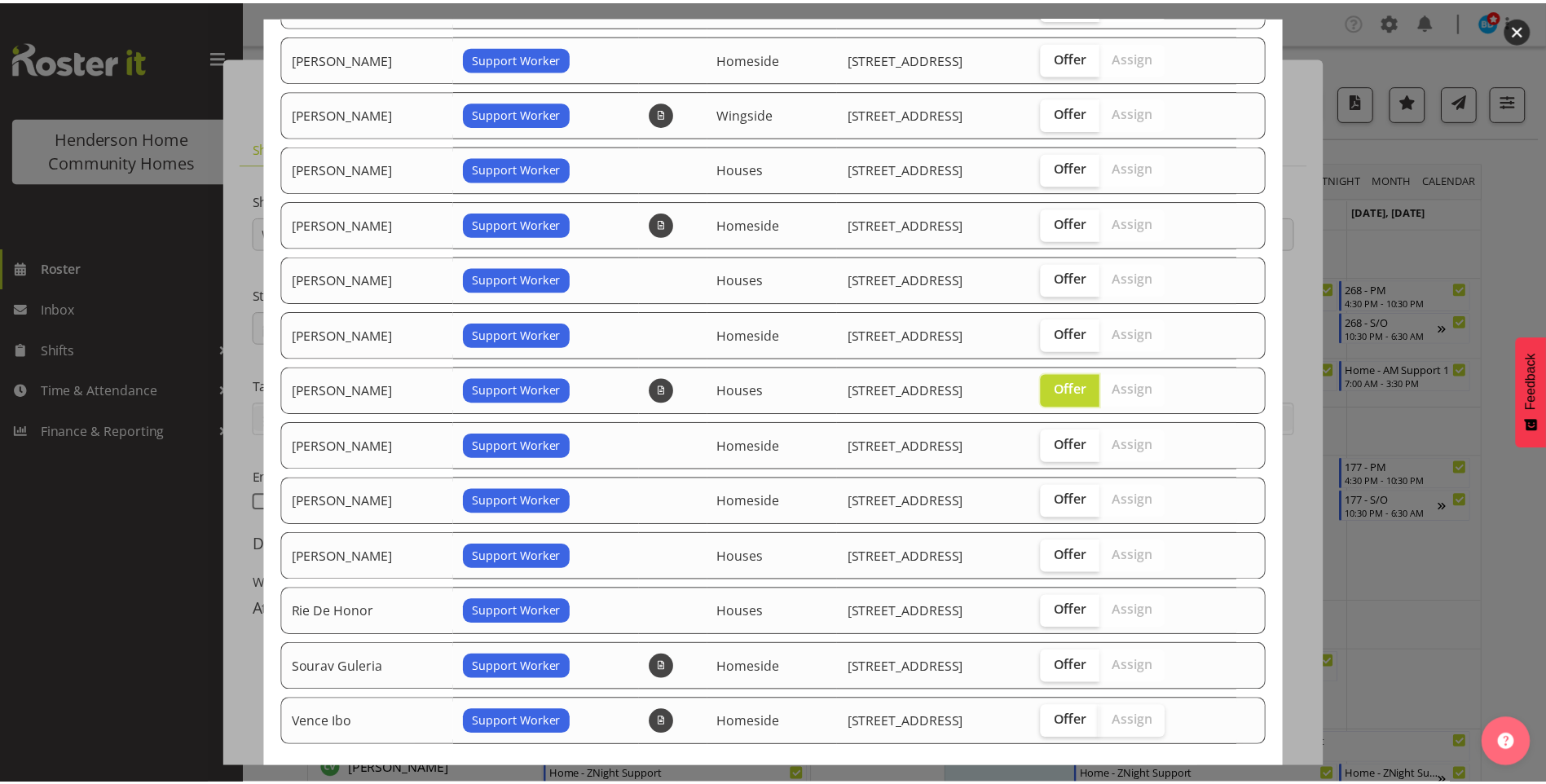
scroll to position [395, 0]
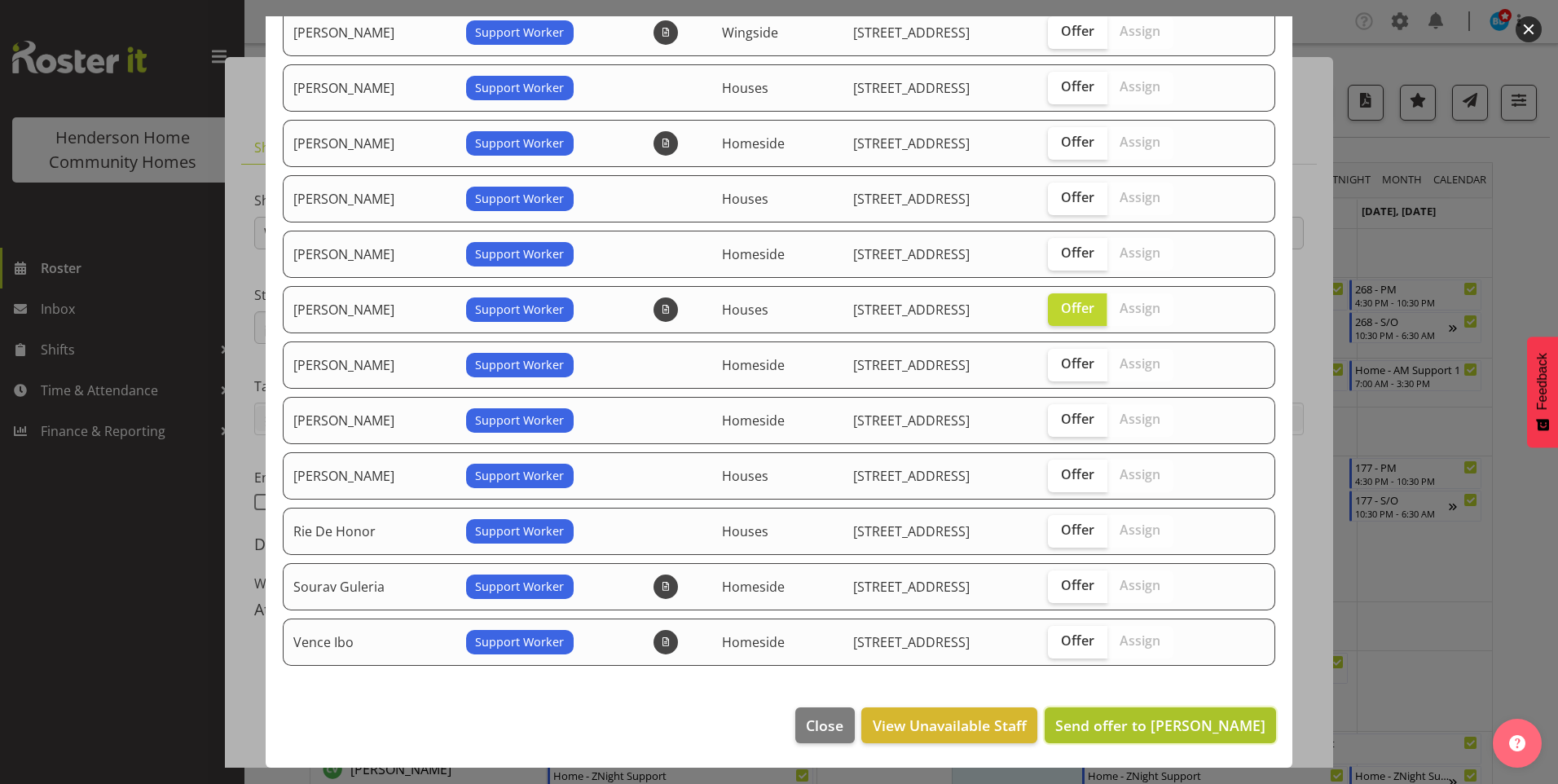
click at [1142, 729] on span "Send offer to Mary Endaya" at bounding box center [1161, 725] width 210 height 19
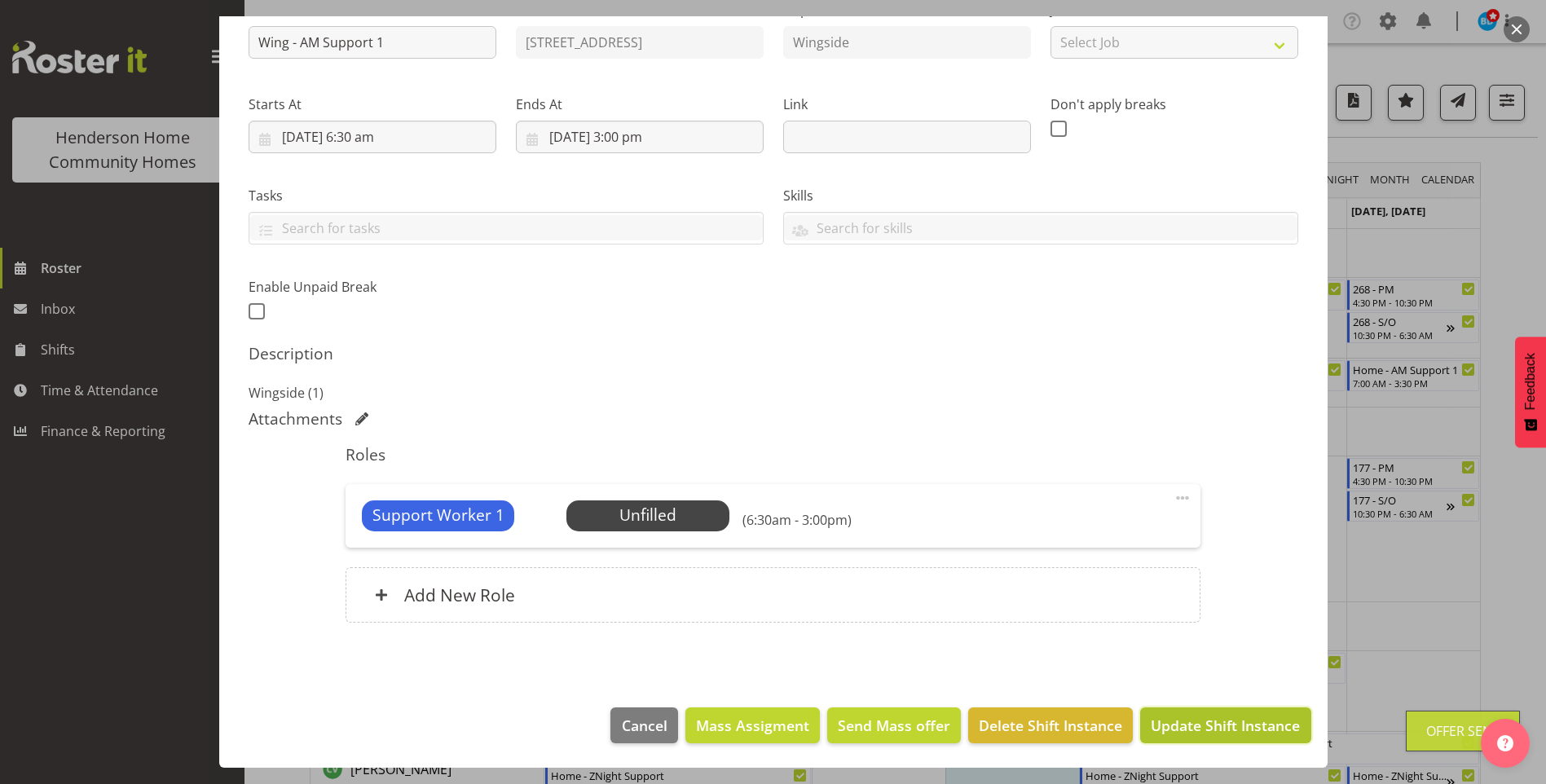
click at [1150, 732] on span "Update Shift Instance" at bounding box center [1225, 725] width 149 height 21
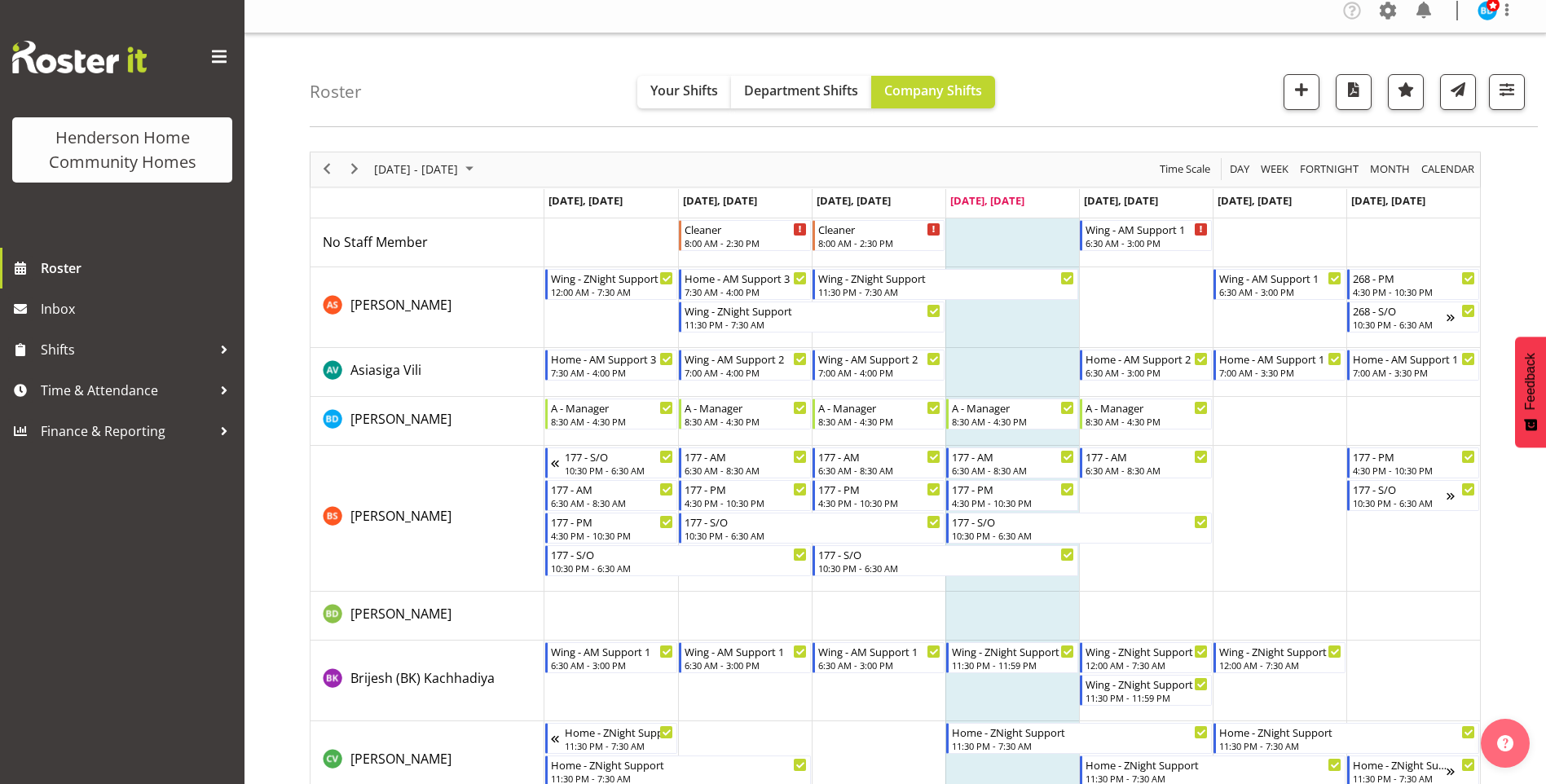
scroll to position [0, 0]
